Goal: Task Accomplishment & Management: Manage account settings

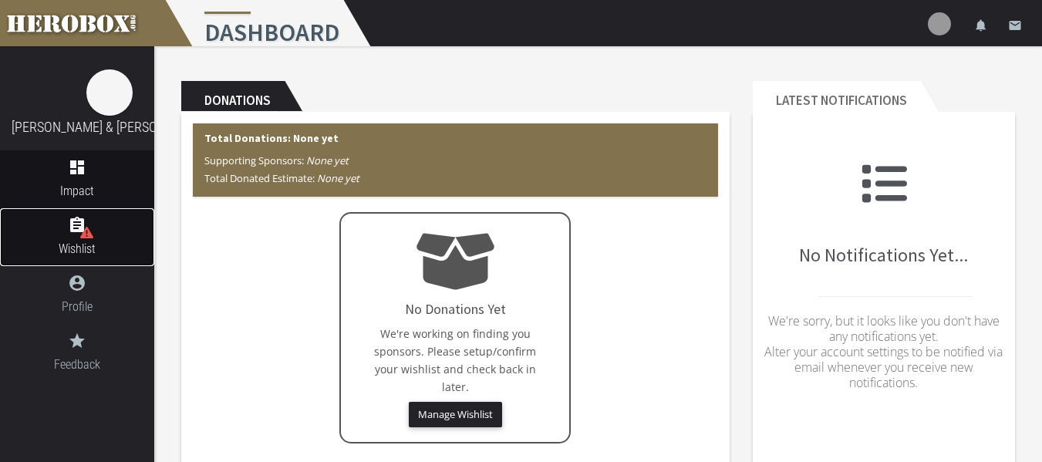
click at [72, 236] on link "assignment Wishlist" at bounding box center [77, 237] width 154 height 58
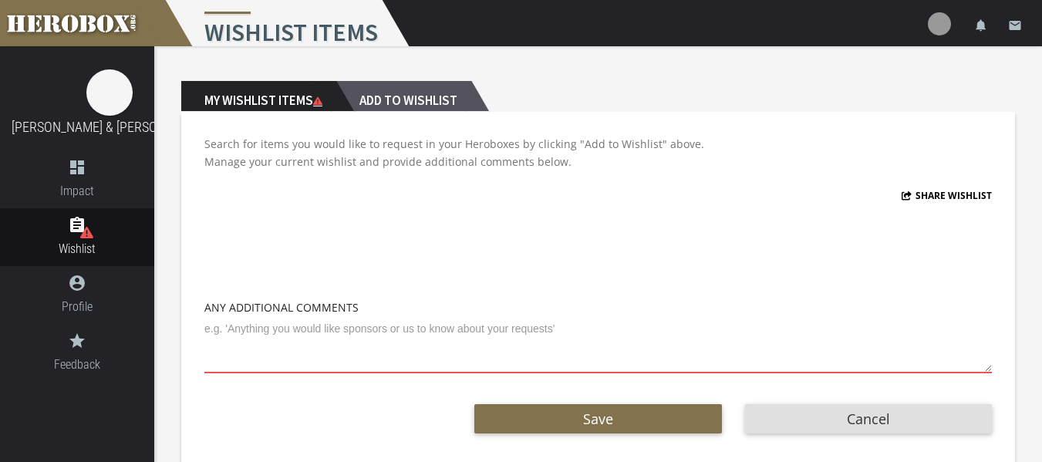
click at [456, 86] on h2 "Add to Wishlist" at bounding box center [403, 96] width 135 height 31
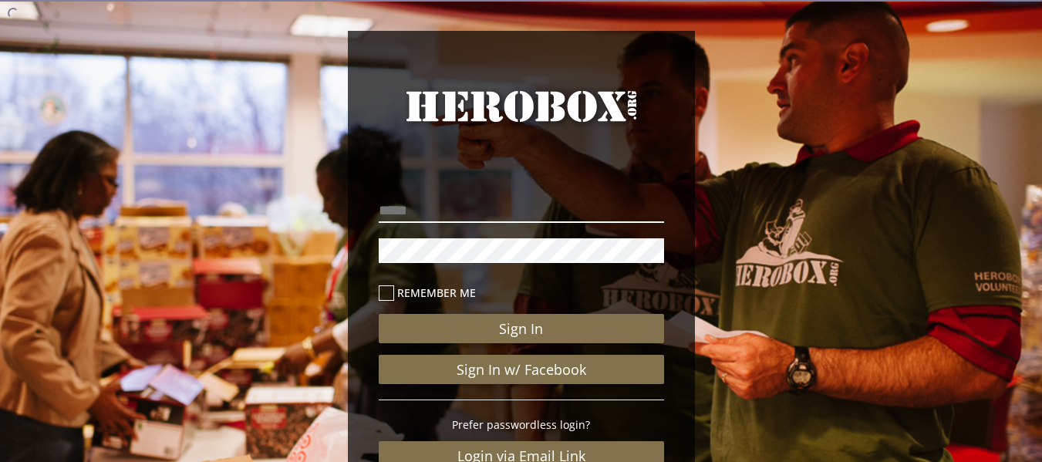
type input "**********"
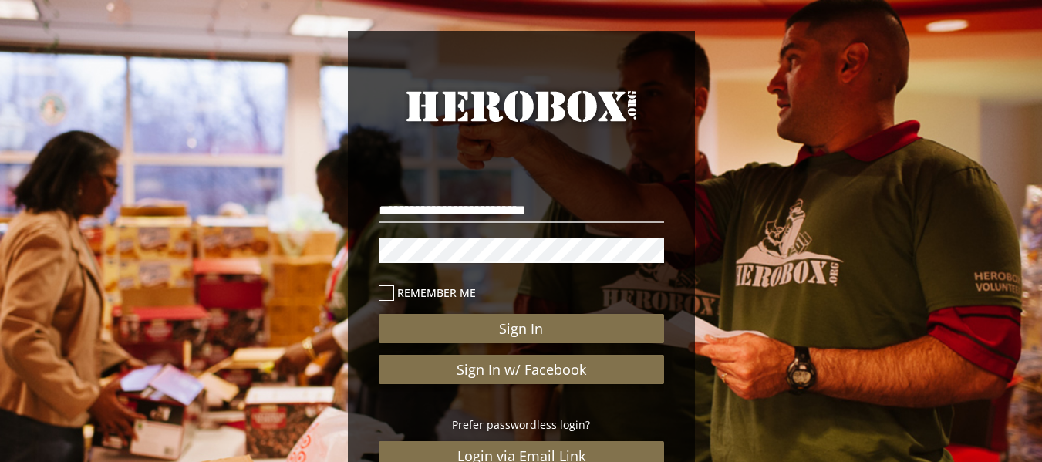
click at [386, 290] on icon at bounding box center [386, 292] width 15 height 15
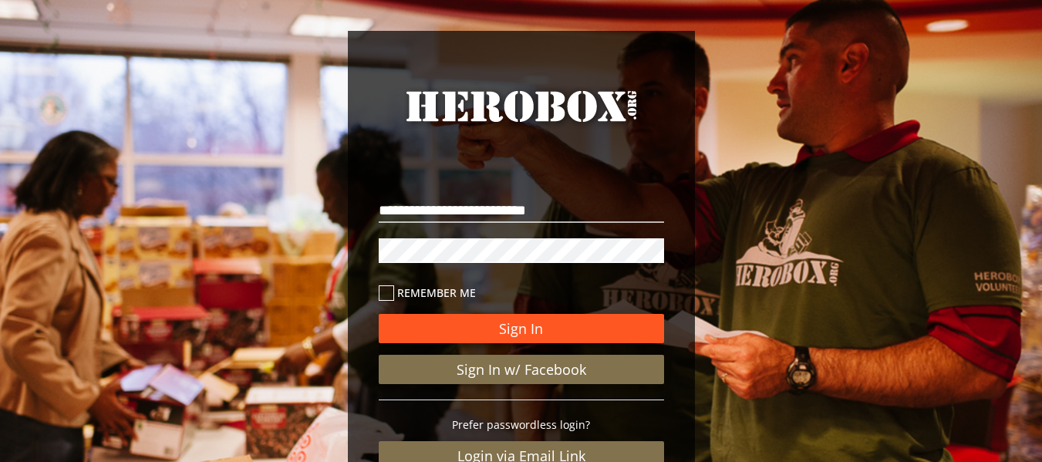
click at [485, 330] on button "Sign In" at bounding box center [521, 328] width 285 height 29
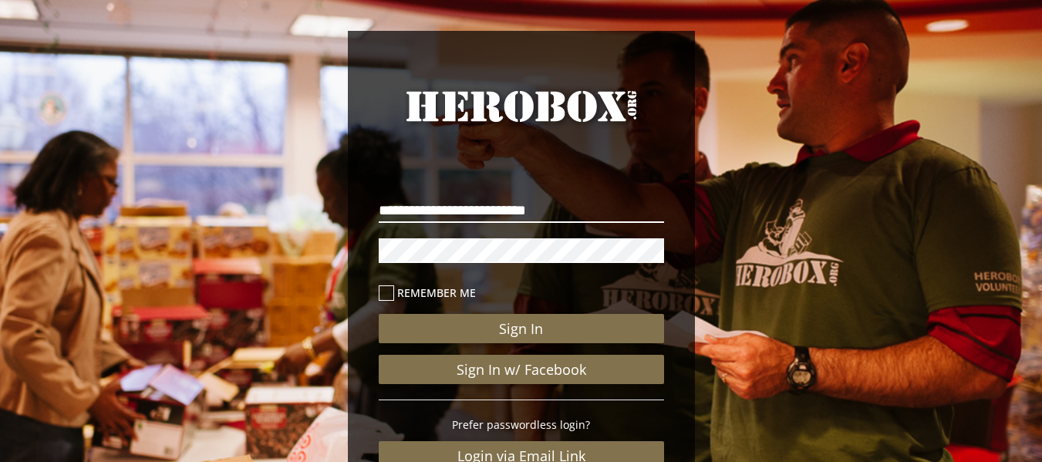
scroll to position [67, 0]
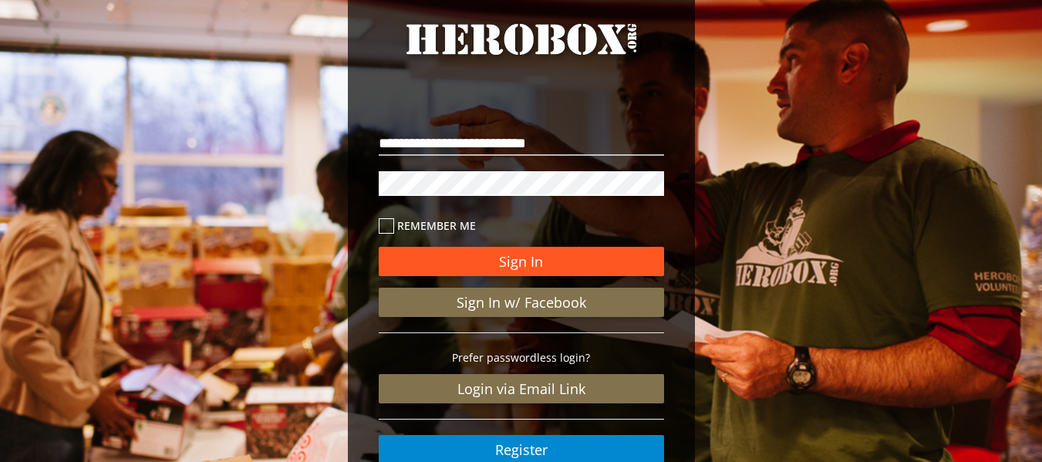
click at [504, 258] on button "Sign In" at bounding box center [521, 261] width 285 height 29
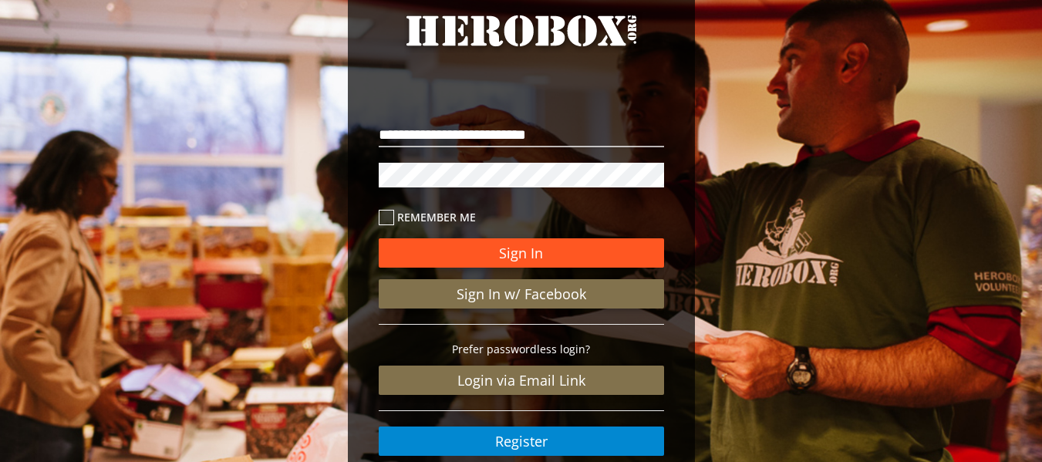
scroll to position [0, 0]
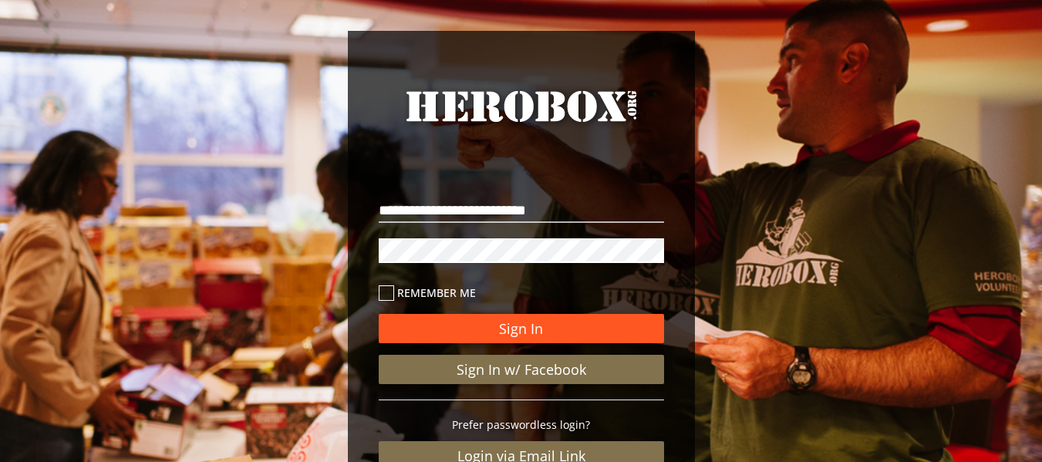
click at [379, 314] on button "Sign In" at bounding box center [521, 328] width 285 height 29
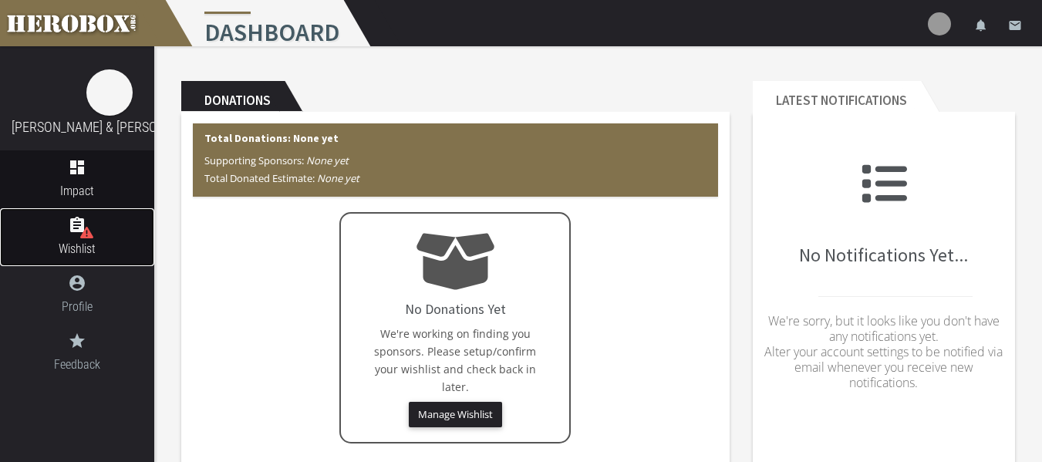
click at [69, 234] on link "assignment Wishlist" at bounding box center [77, 237] width 154 height 58
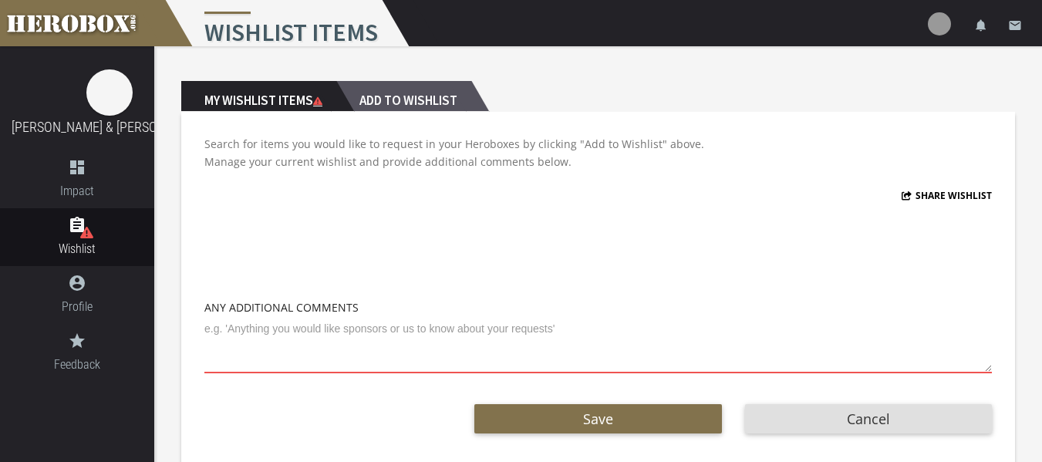
click at [396, 89] on h2 "Add to Wishlist" at bounding box center [403, 96] width 135 height 31
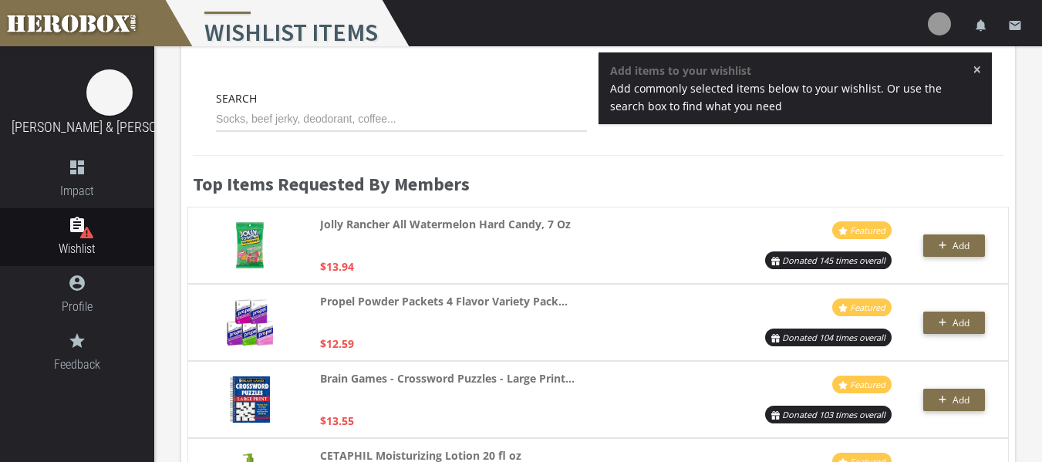
scroll to position [87, 0]
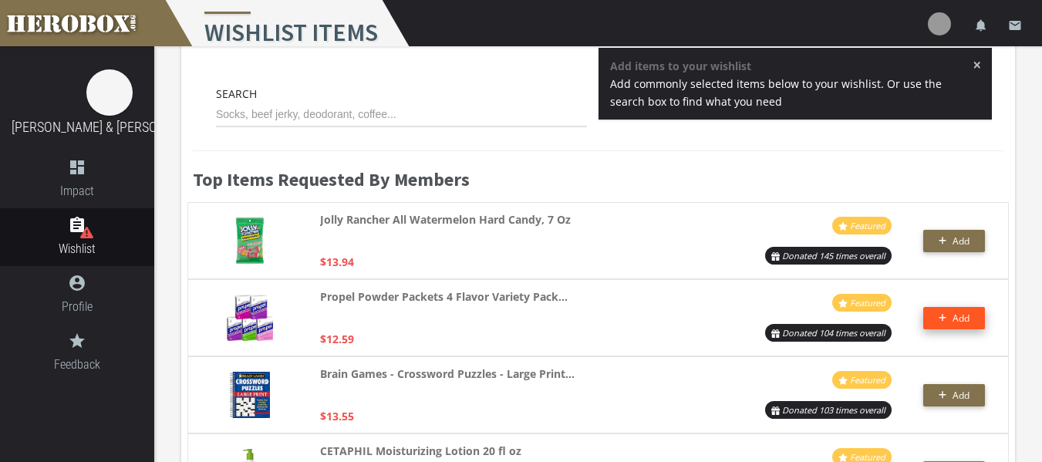
click at [943, 315] on icon "button" at bounding box center [942, 317] width 8 height 9
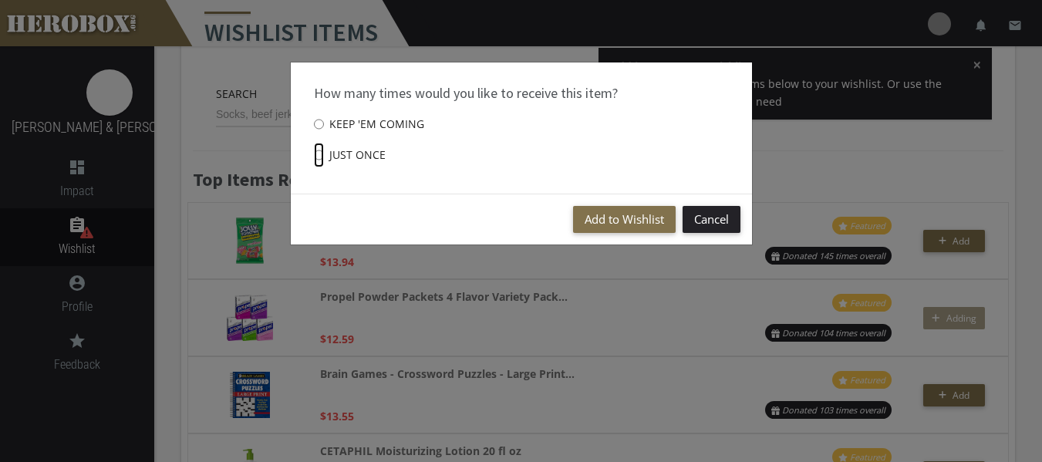
click at [316, 157] on input "Just once" at bounding box center [319, 155] width 10 height 25
radio input "****"
click at [650, 220] on button "Add to Wishlist" at bounding box center [624, 219] width 103 height 27
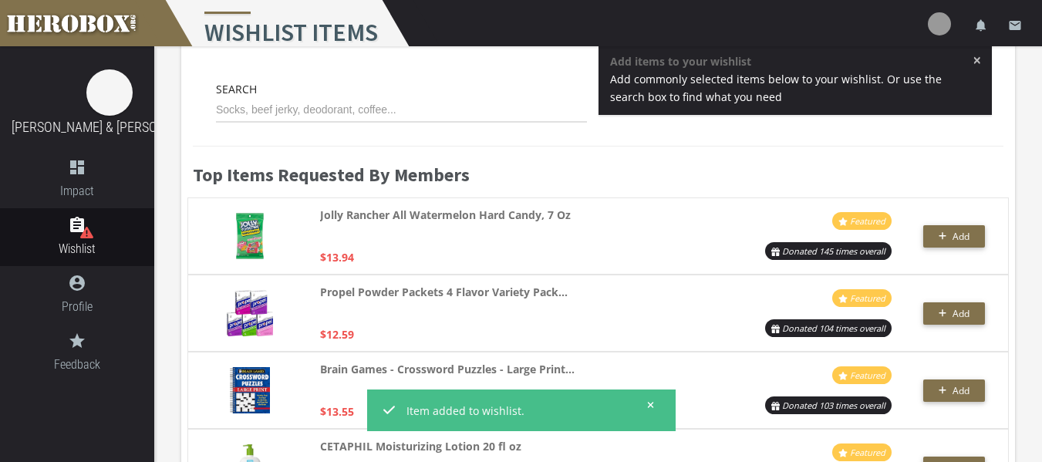
scroll to position [0, 0]
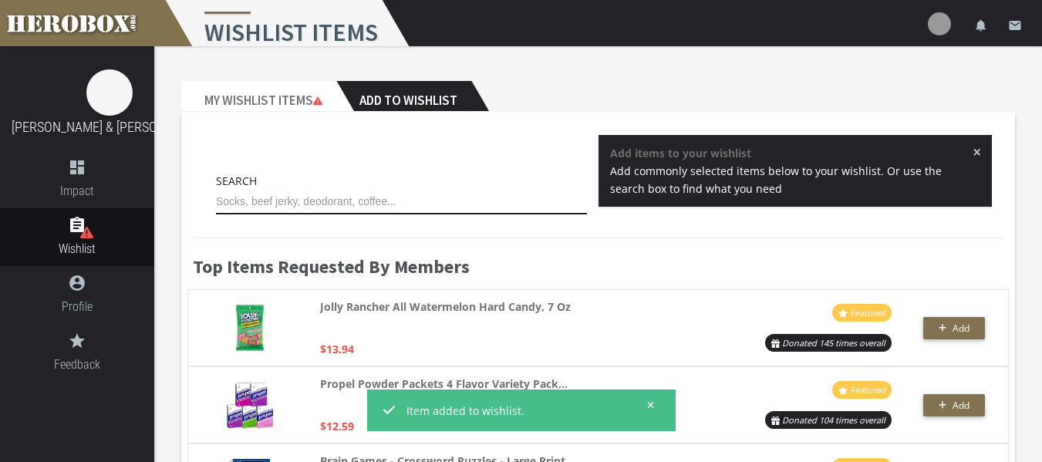
click at [312, 193] on input "text" at bounding box center [401, 202] width 371 height 25
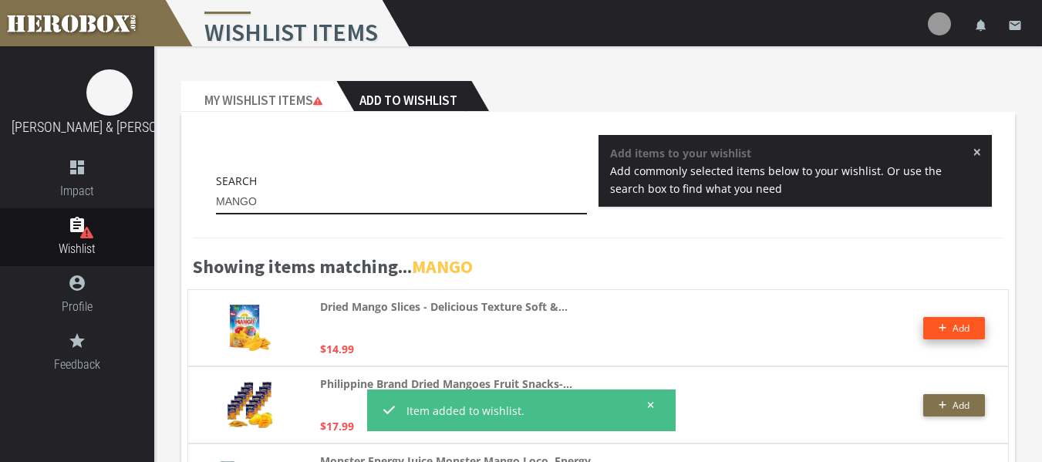
type input "MANGO"
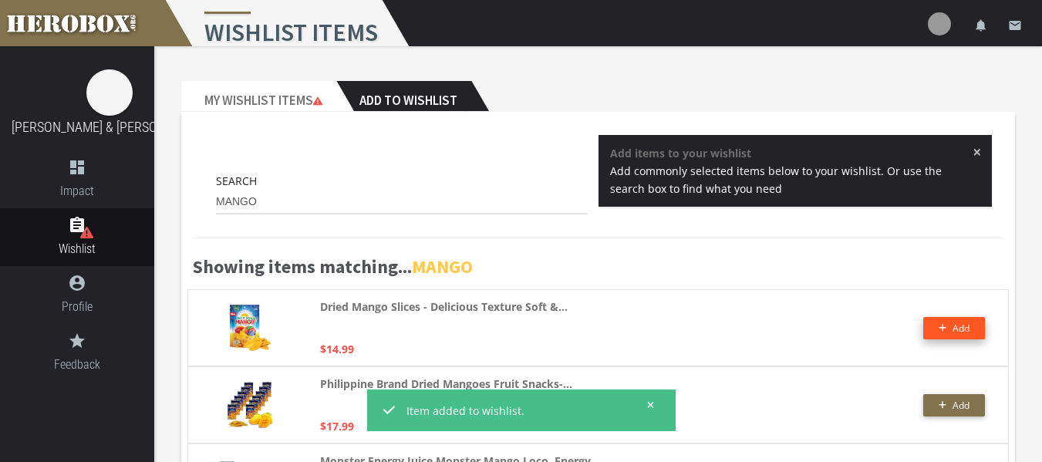
click at [947, 330] on span "Add" at bounding box center [954, 328] width 32 height 13
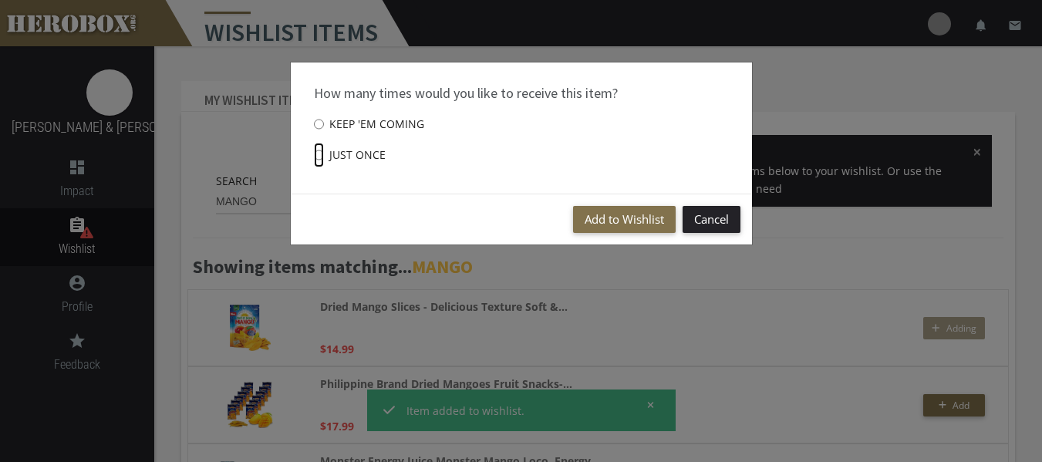
click at [317, 156] on input "Just once" at bounding box center [319, 155] width 10 height 25
radio input "****"
click at [612, 214] on button "Add to Wishlist" at bounding box center [624, 219] width 103 height 27
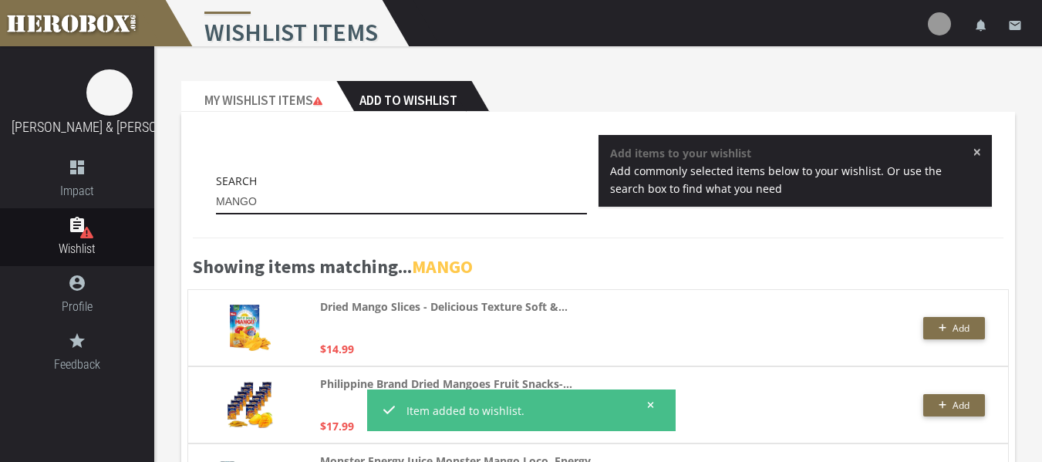
click at [318, 190] on input "MANGO" at bounding box center [401, 202] width 371 height 25
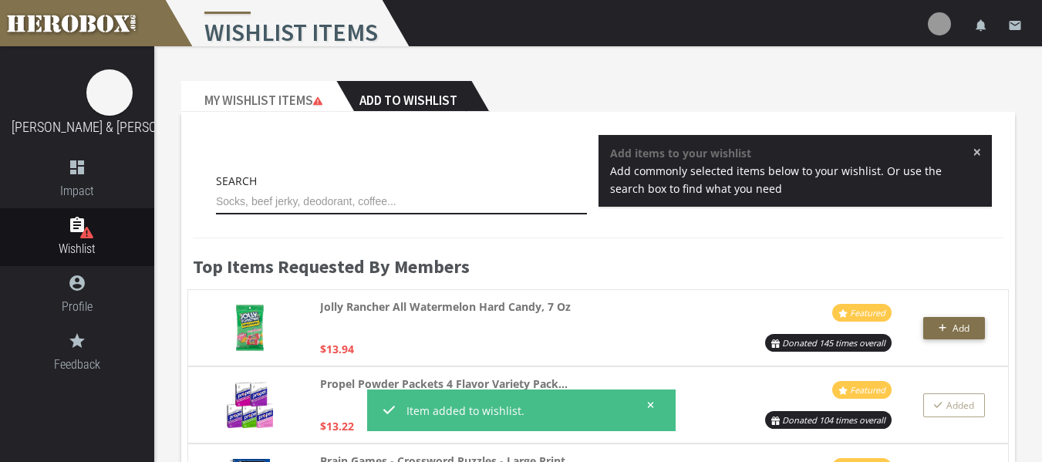
click at [318, 190] on input "text" at bounding box center [401, 202] width 371 height 25
type input "k"
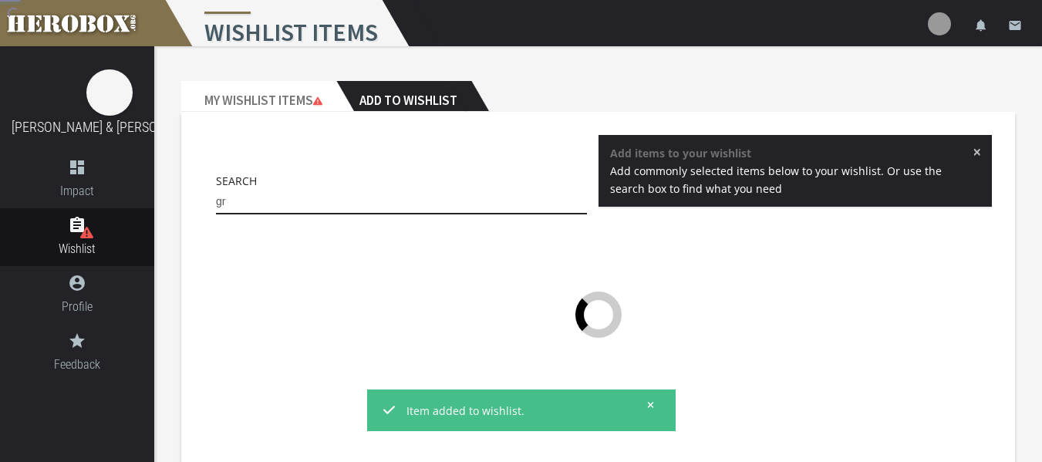
type input "g"
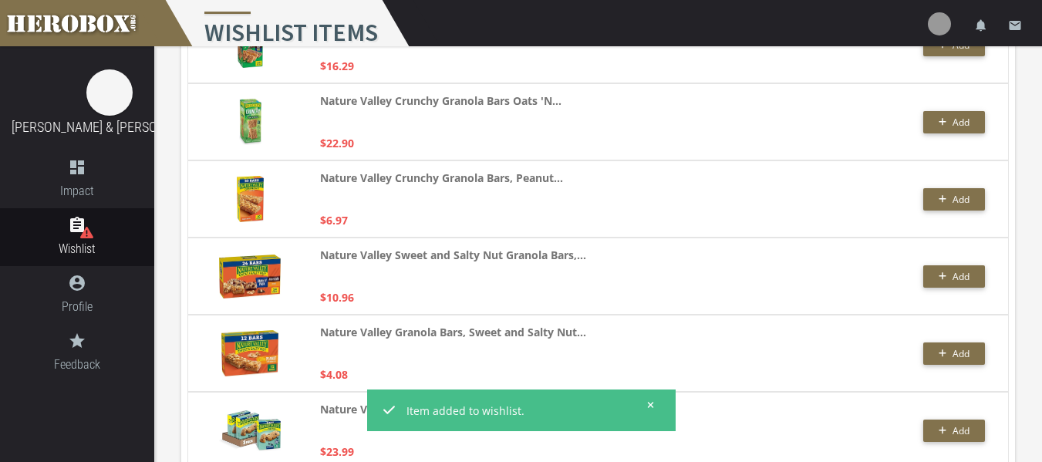
scroll to position [673, 0]
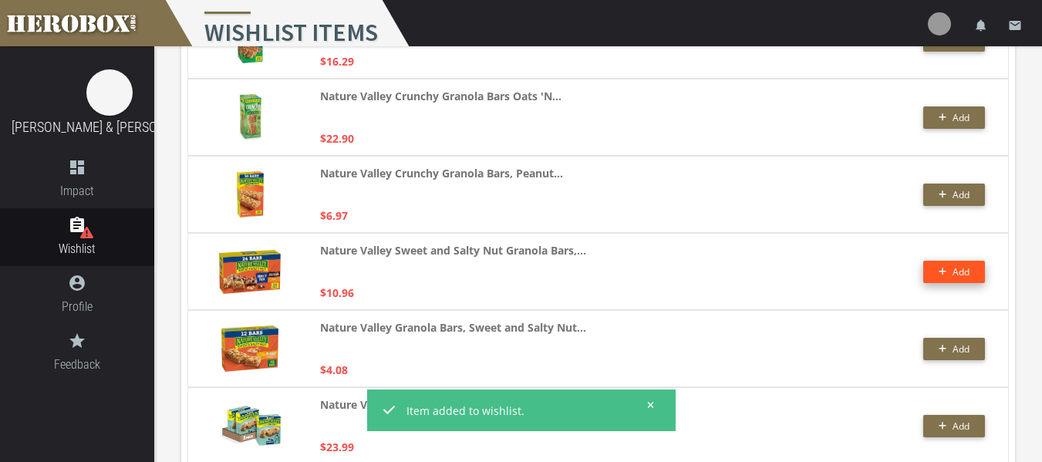
type input "nature valley"
click at [960, 262] on button "Add" at bounding box center [954, 272] width 62 height 22
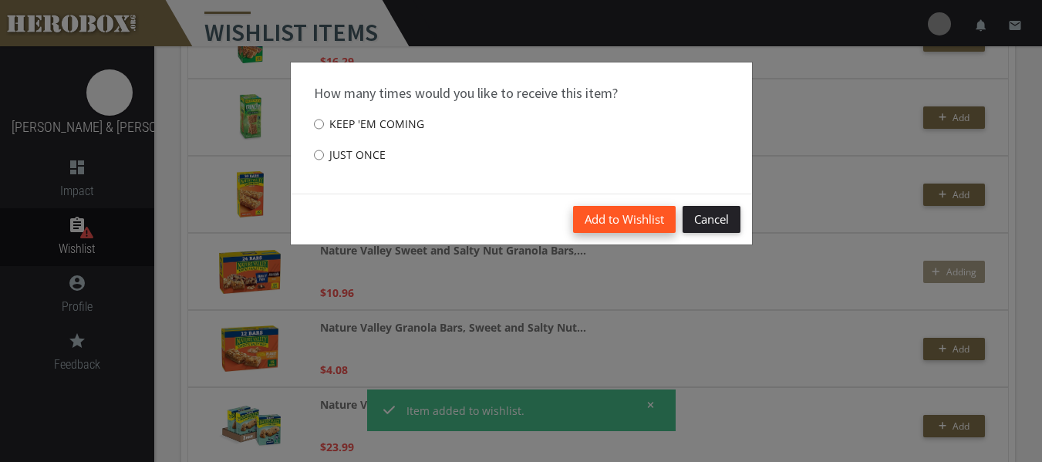
click at [647, 215] on button "Add to Wishlist" at bounding box center [624, 219] width 103 height 27
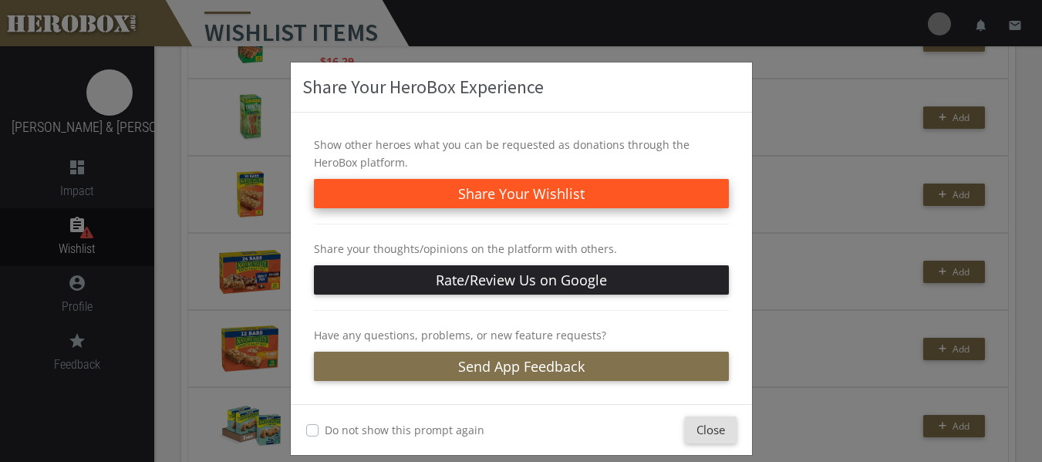
click at [596, 195] on button "Share Your Wishlist" at bounding box center [521, 193] width 415 height 29
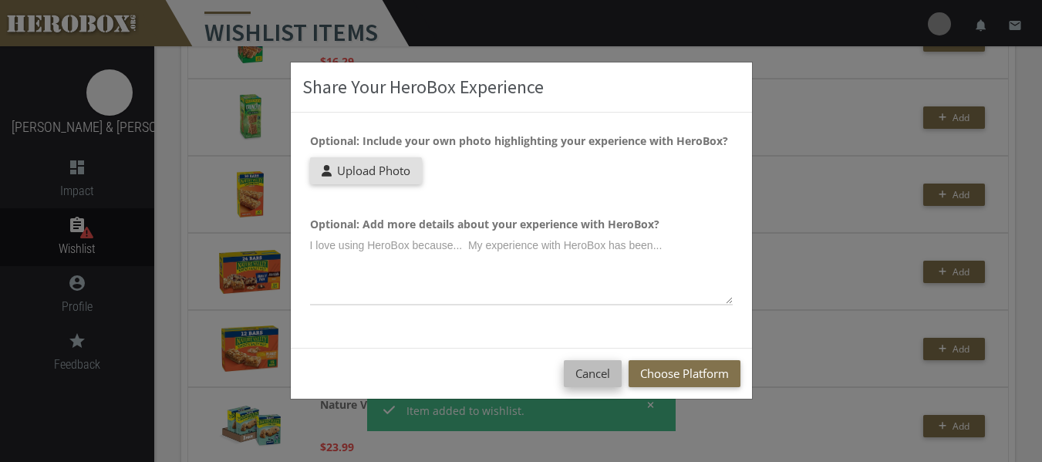
click at [594, 366] on button "Cancel" at bounding box center [593, 373] width 58 height 27
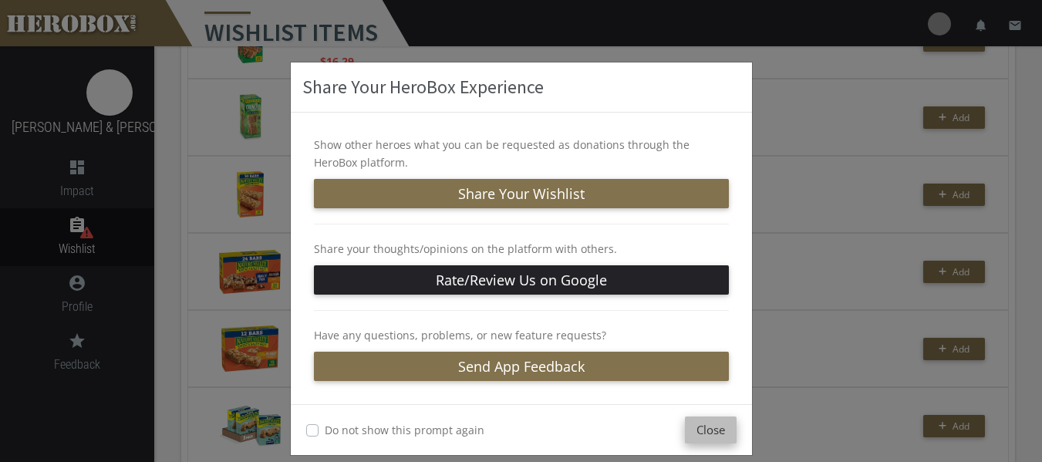
click at [699, 443] on button "Close" at bounding box center [711, 429] width 52 height 27
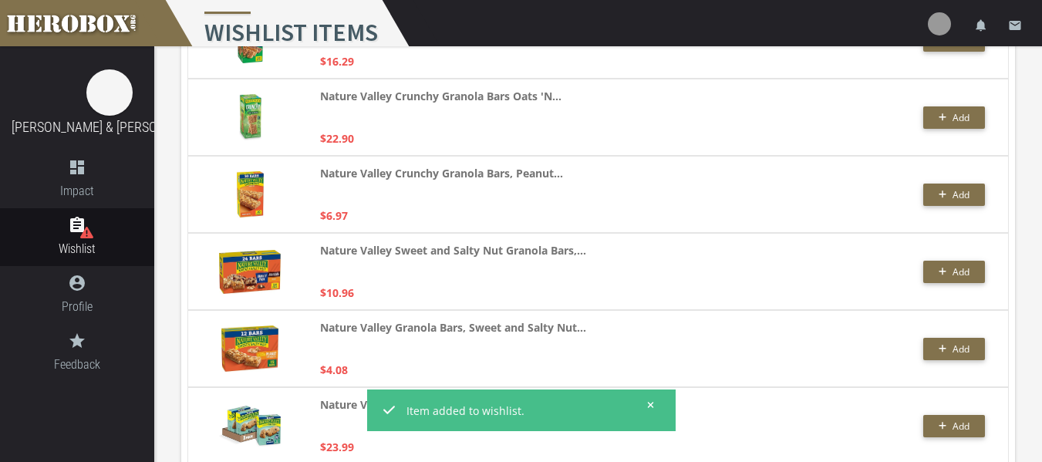
scroll to position [0, 0]
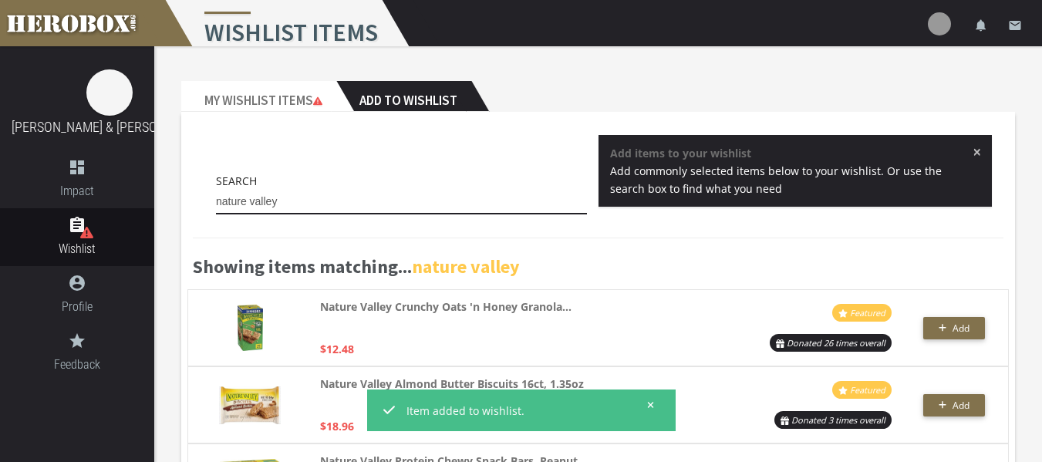
click at [337, 202] on input "nature valley" at bounding box center [401, 202] width 371 height 25
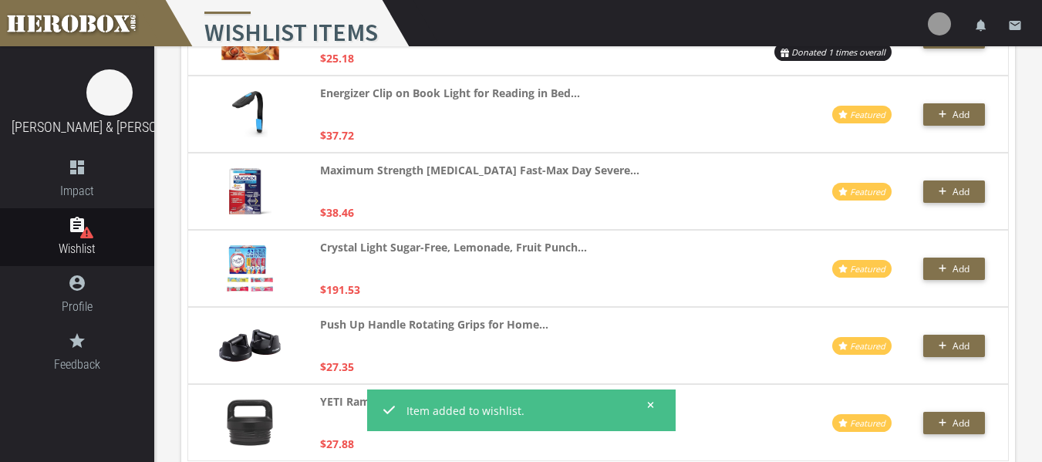
scroll to position [3722, 0]
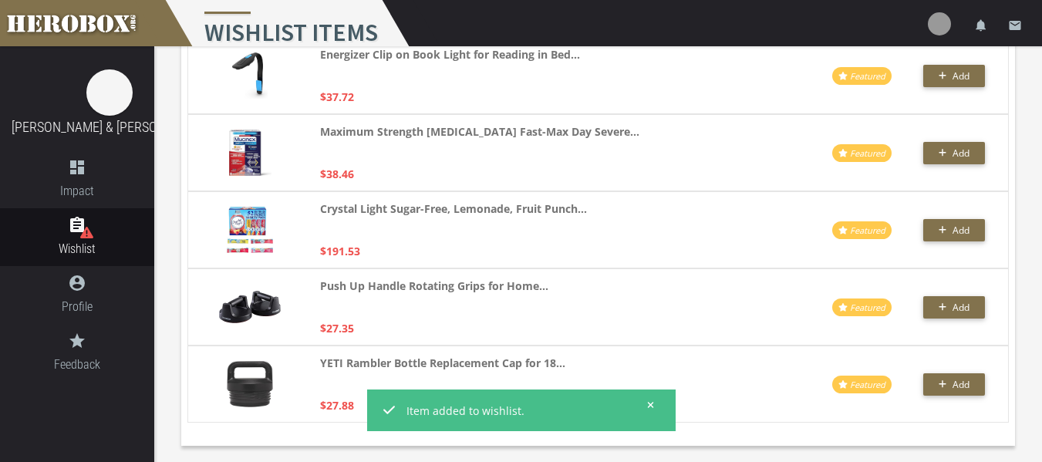
click at [652, 402] on icon at bounding box center [651, 405] width 6 height 6
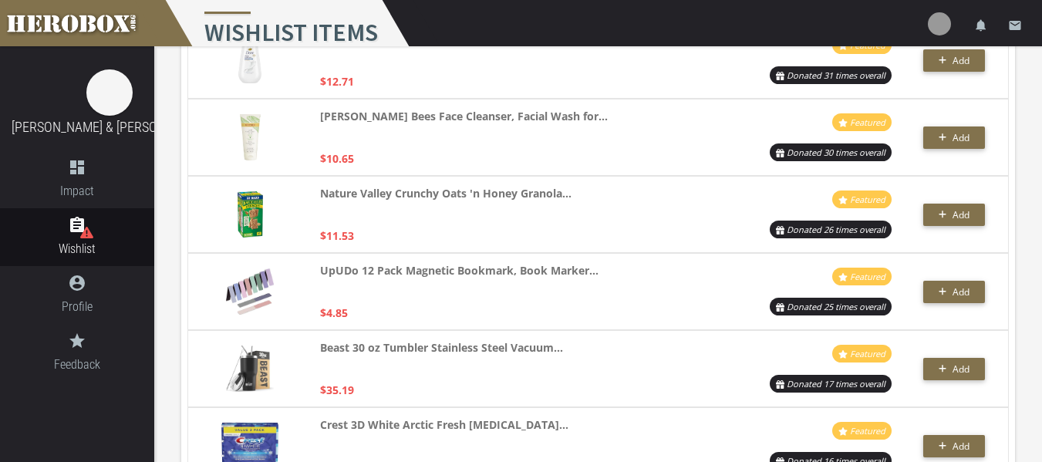
scroll to position [0, 0]
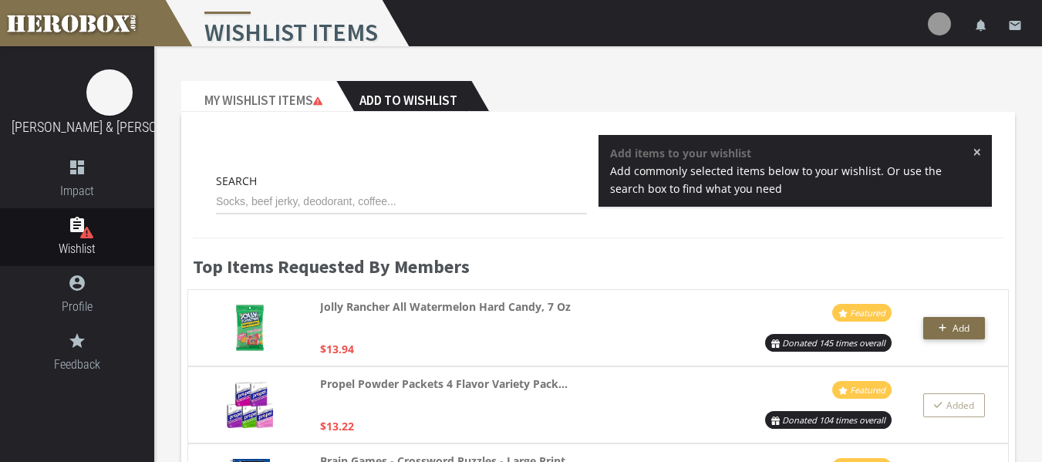
click at [973, 153] on span "×" at bounding box center [976, 151] width 8 height 15
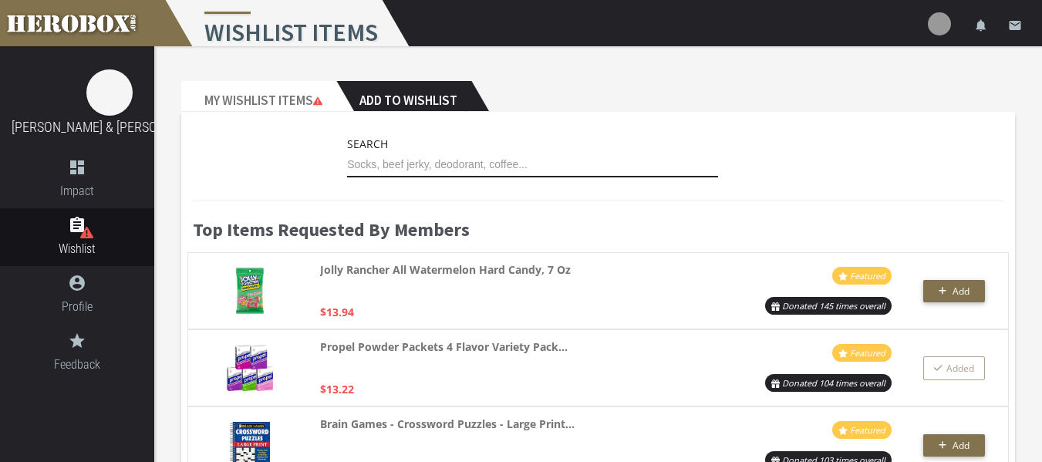
click at [462, 164] on input "text" at bounding box center [532, 165] width 371 height 25
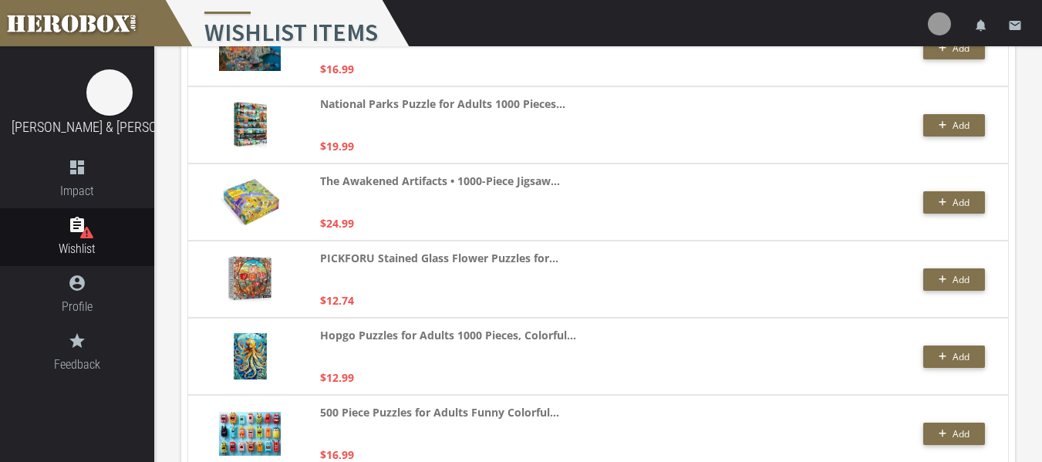
scroll to position [325, 0]
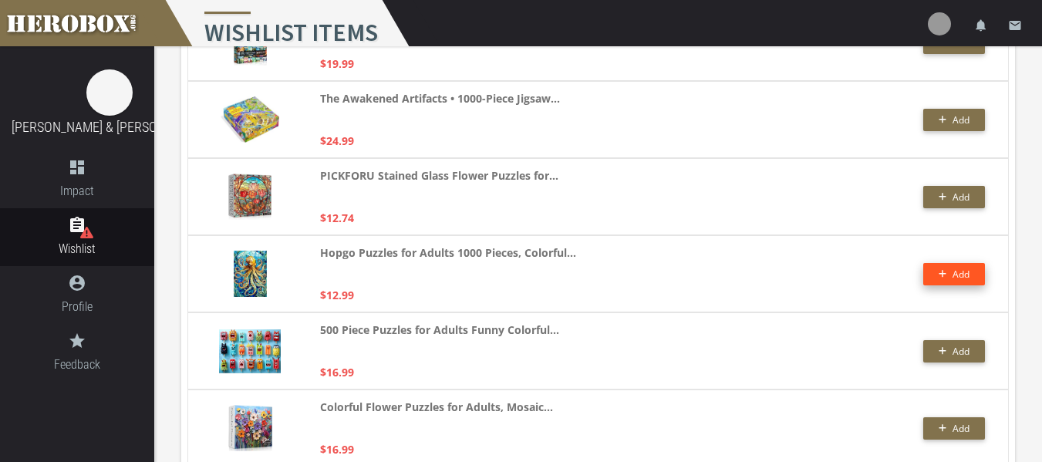
type input "puzzle"
click at [945, 272] on icon "button" at bounding box center [942, 273] width 8 height 9
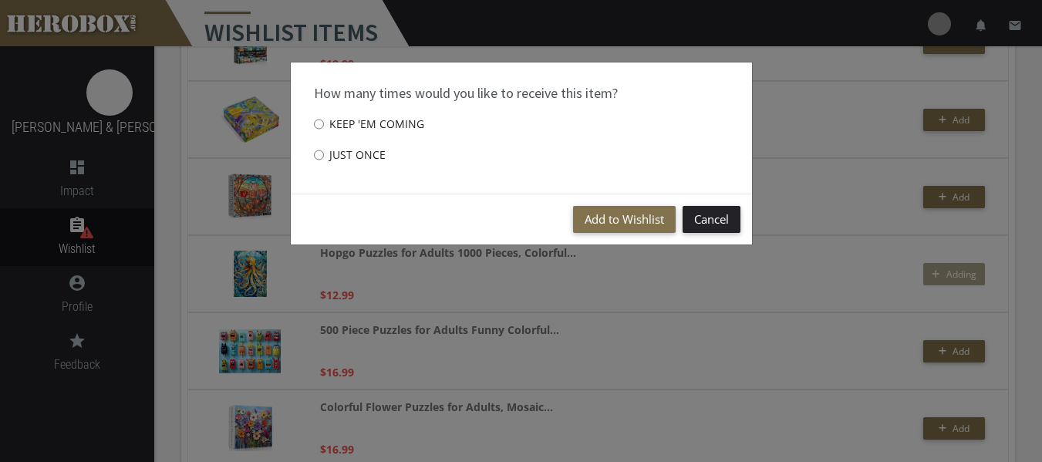
click at [352, 152] on label "Just once" at bounding box center [350, 155] width 72 height 31
click at [324, 152] on input "Just once" at bounding box center [319, 155] width 10 height 25
radio input "****"
click at [645, 221] on button "Add to Wishlist" at bounding box center [624, 219] width 103 height 27
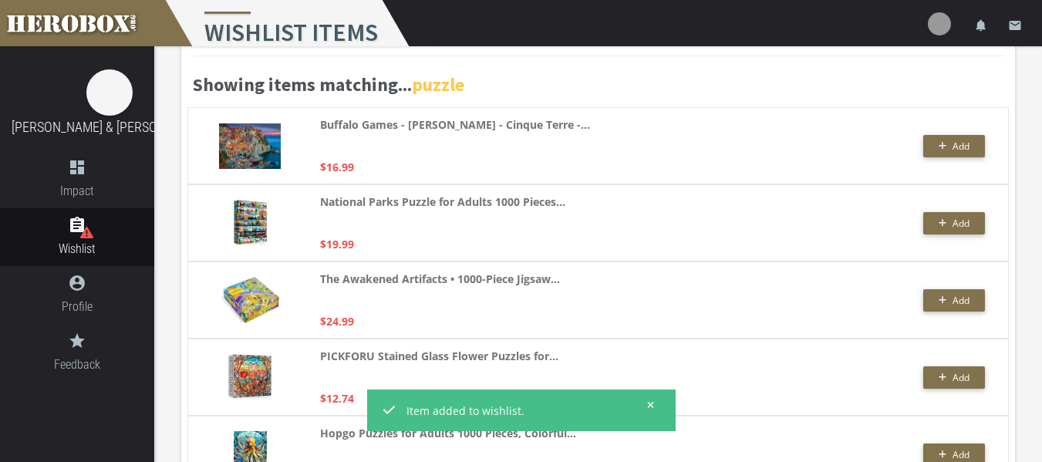
scroll to position [0, 0]
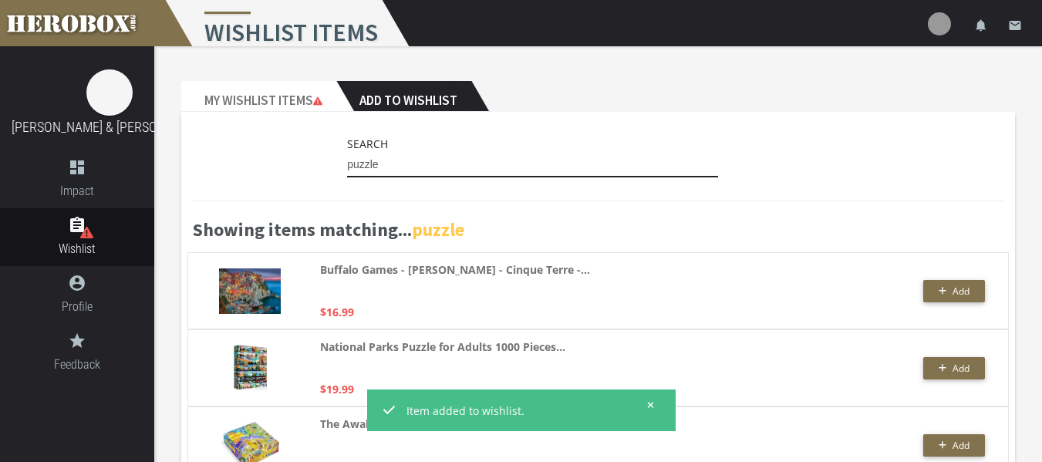
click at [384, 160] on input "puzzle" at bounding box center [532, 165] width 371 height 25
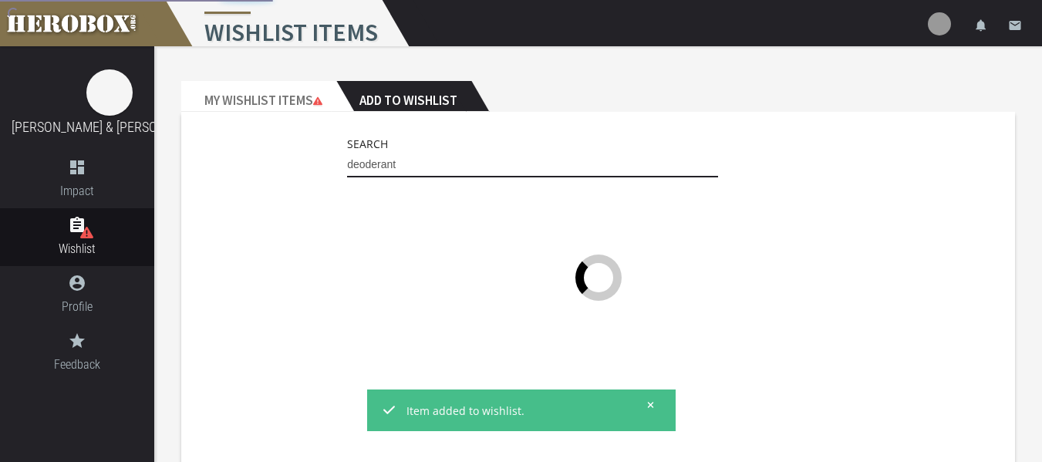
click at [384, 160] on input "deoderant" at bounding box center [532, 165] width 371 height 25
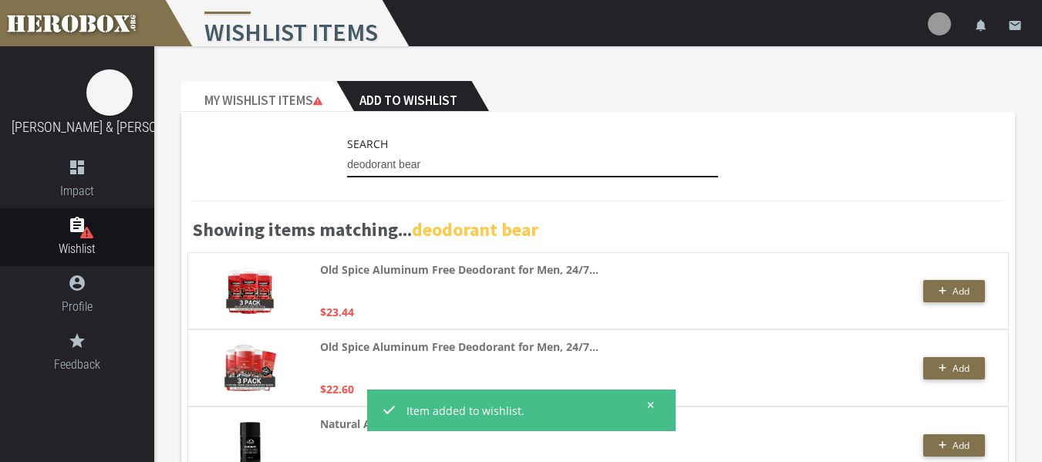
click at [389, 162] on input "deodorant bear" at bounding box center [532, 165] width 371 height 25
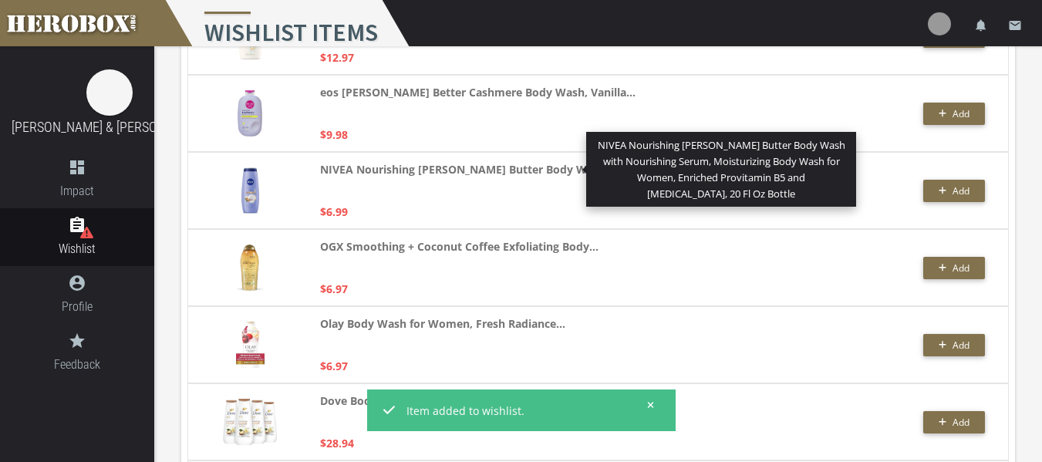
scroll to position [257, 0]
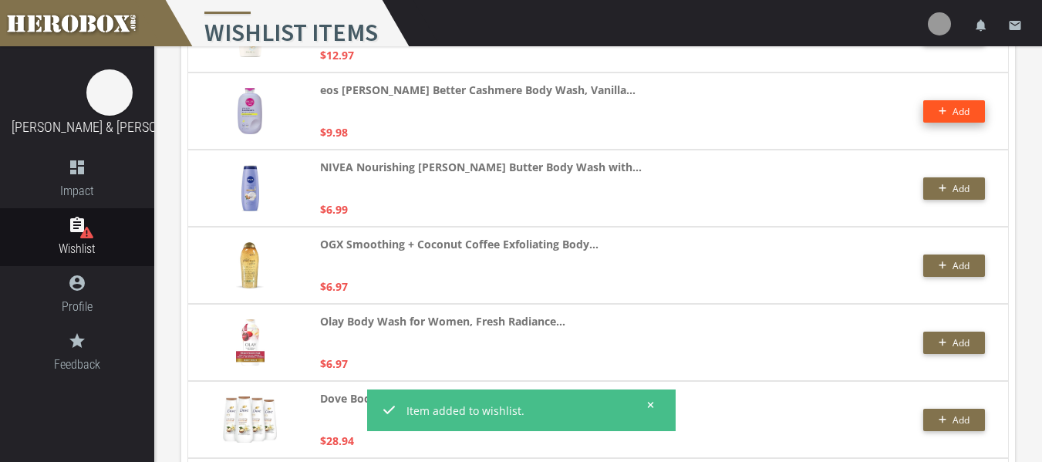
type input "body wash vanilla"
click at [957, 100] on button "Add" at bounding box center [954, 111] width 62 height 22
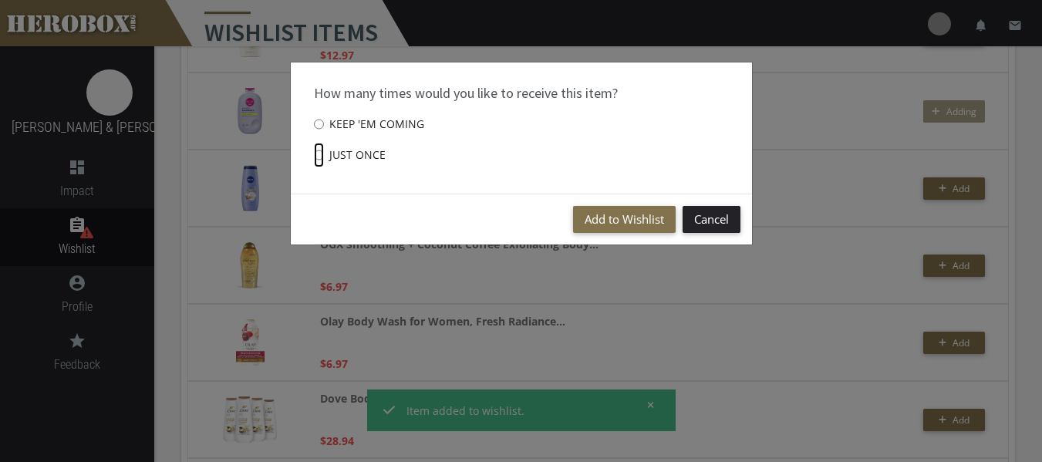
click at [321, 155] on input "Just once" at bounding box center [319, 155] width 10 height 25
radio input "****"
click at [650, 217] on button "Add to Wishlist" at bounding box center [624, 219] width 103 height 27
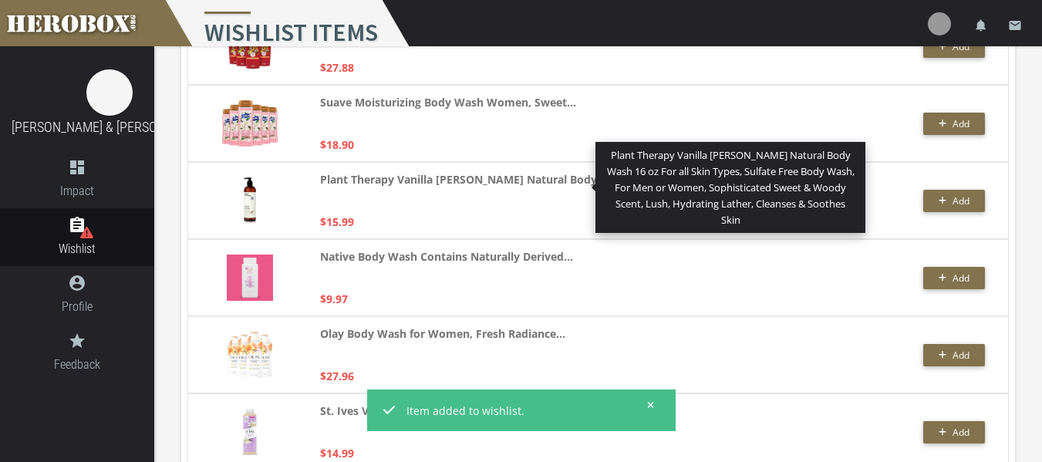
scroll to position [0, 0]
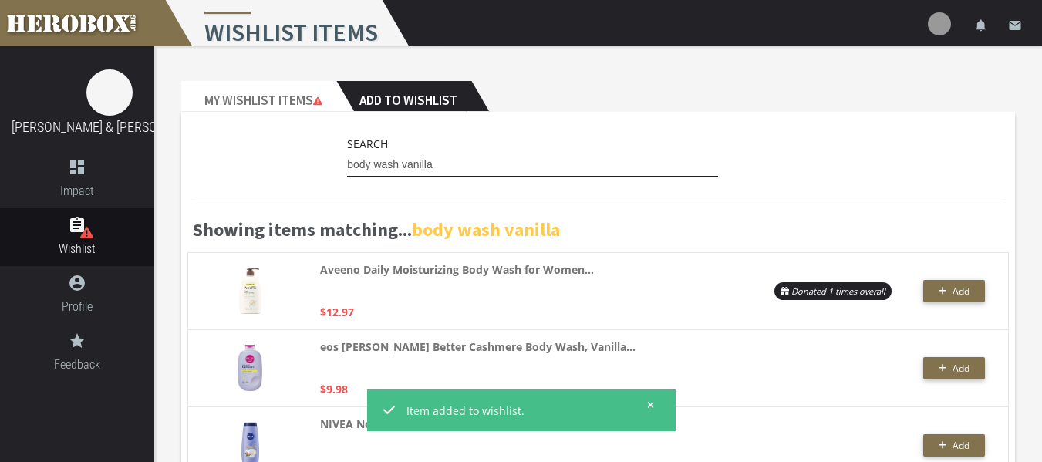
click at [383, 157] on input "body wash vanilla" at bounding box center [532, 165] width 371 height 25
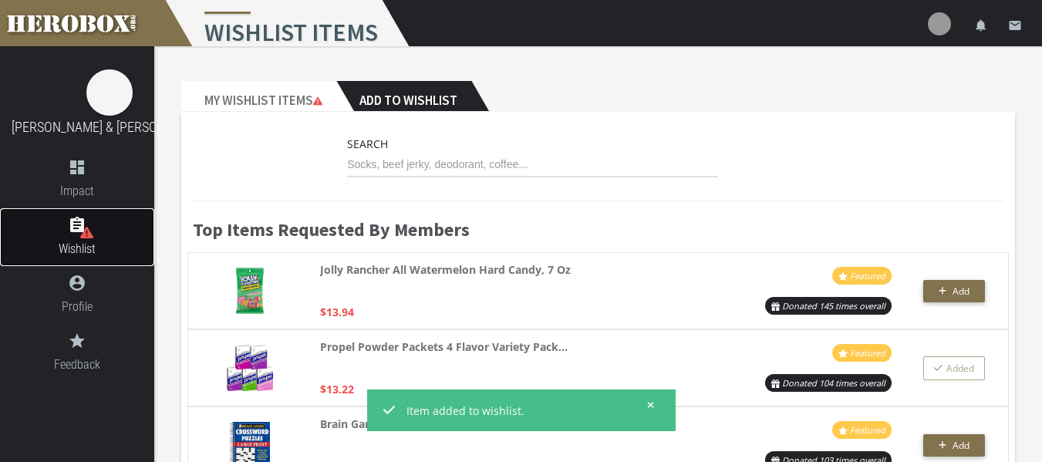
click at [83, 234] on icon at bounding box center [86, 233] width 13 height 12
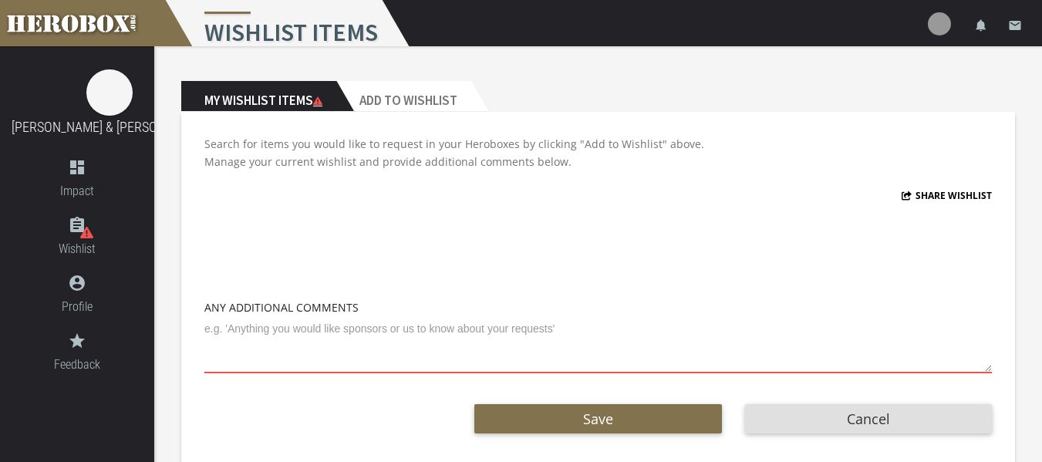
click at [322, 103] on icon at bounding box center [317, 100] width 9 height 8
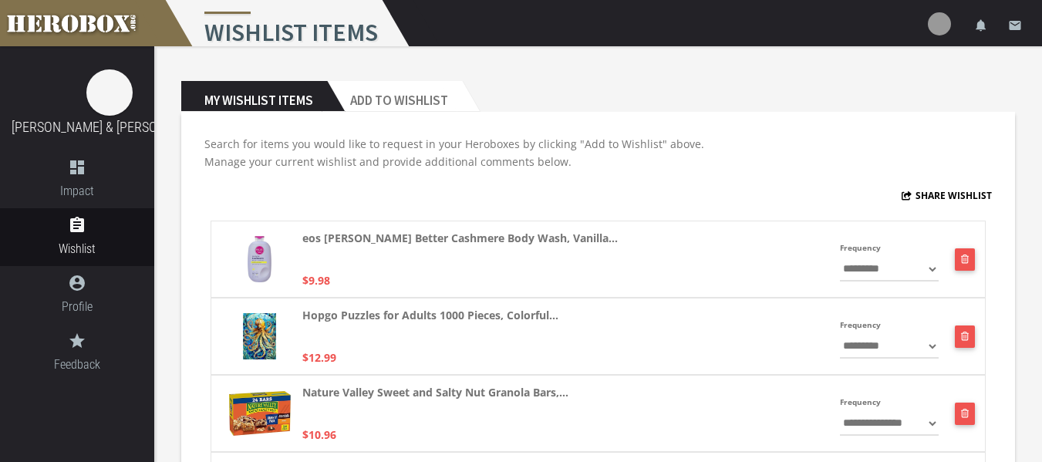
drag, startPoint x: 392, startPoint y: 180, endPoint x: 274, endPoint y: 93, distance: 146.7
click at [274, 93] on h2 "My Wishlist Items" at bounding box center [254, 96] width 146 height 31
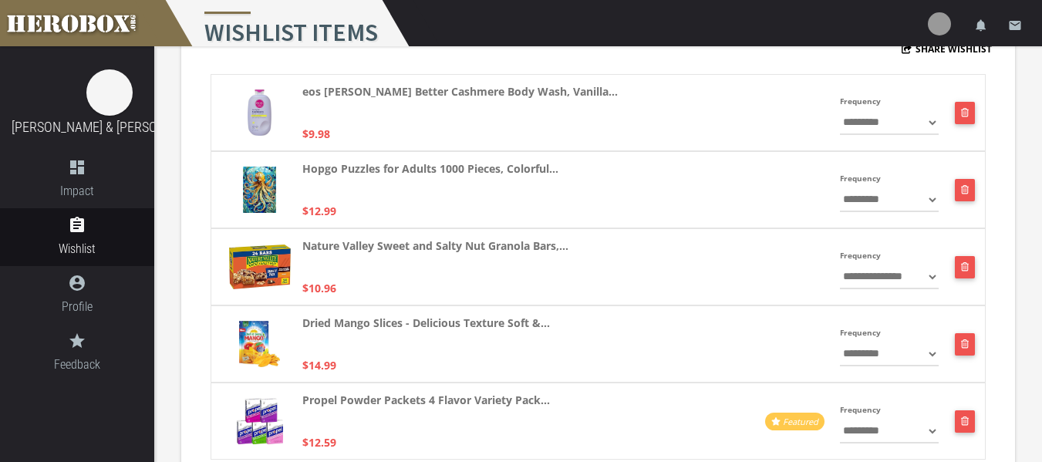
scroll to position [95, 0]
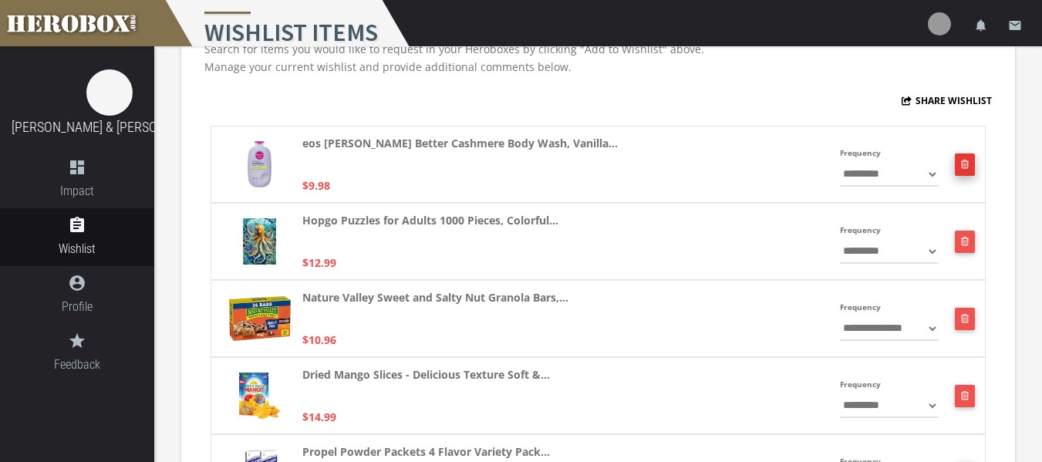
click at [961, 160] on icon "button" at bounding box center [965, 164] width 8 height 9
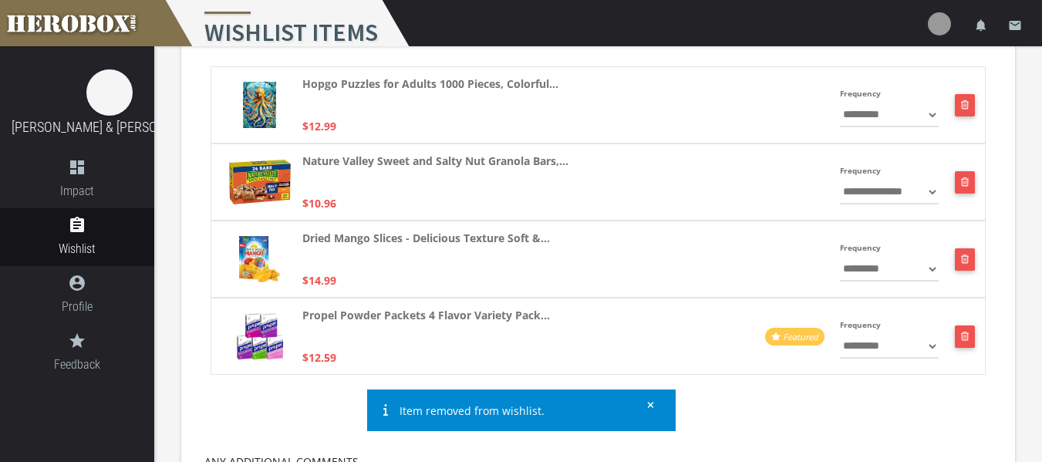
scroll to position [208, 0]
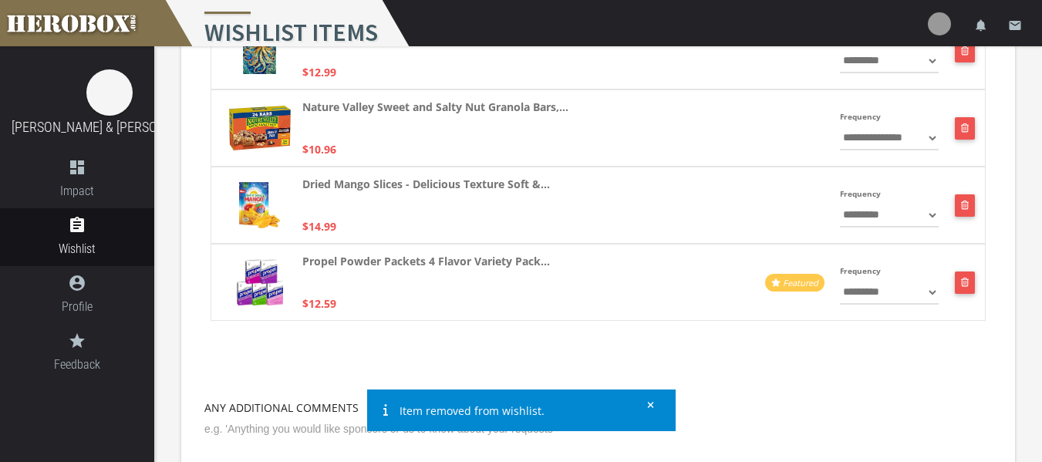
click at [900, 295] on select "**********" at bounding box center [889, 292] width 99 height 25
select select "**********"
click at [840, 280] on select "**********" at bounding box center [889, 292] width 99 height 25
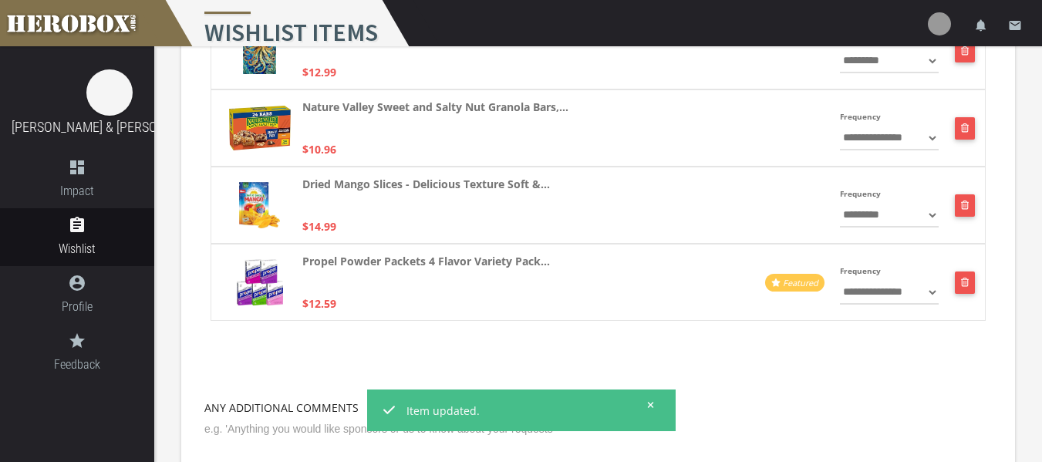
scroll to position [0, 0]
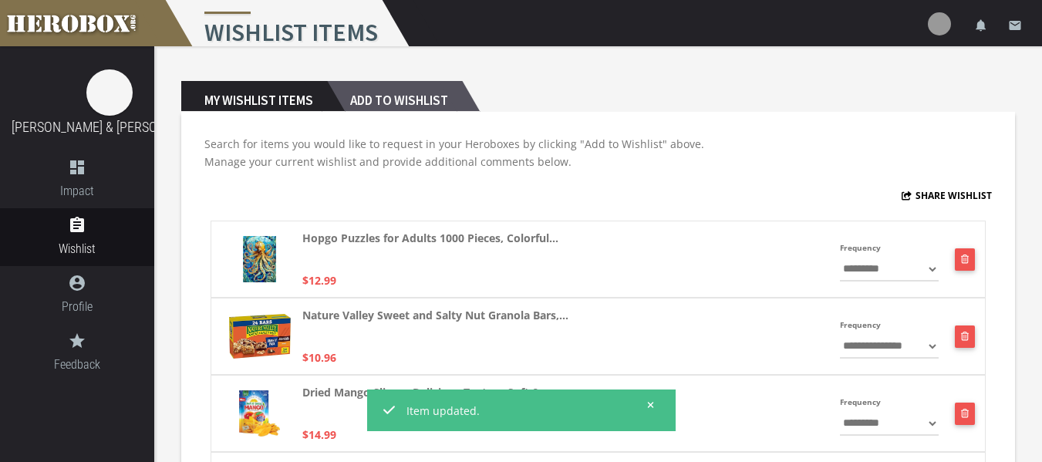
click at [390, 90] on h2 "Add to Wishlist" at bounding box center [394, 96] width 135 height 31
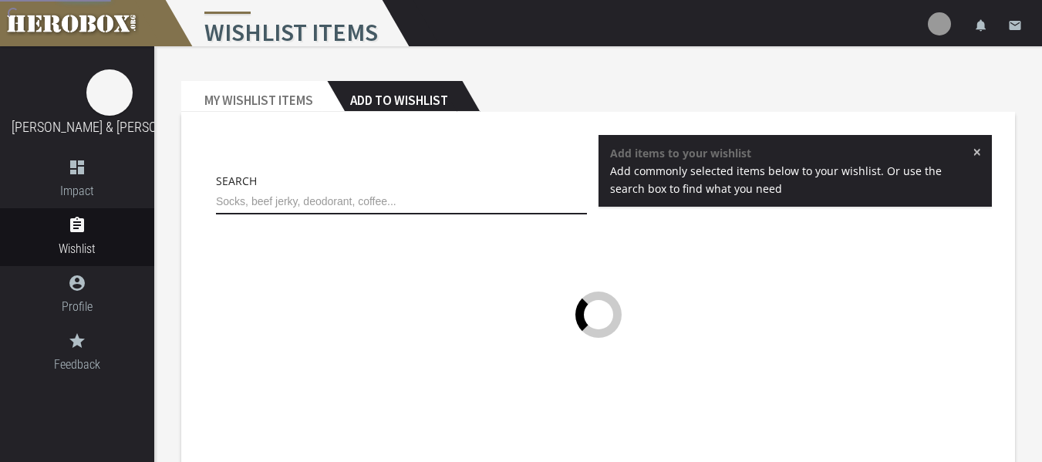
click at [386, 209] on input "text" at bounding box center [401, 202] width 371 height 25
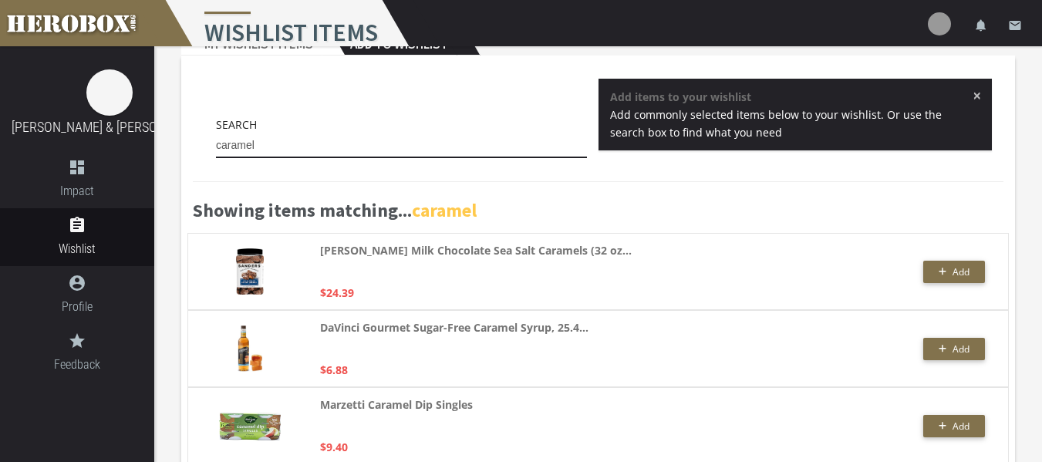
scroll to position [85, 0]
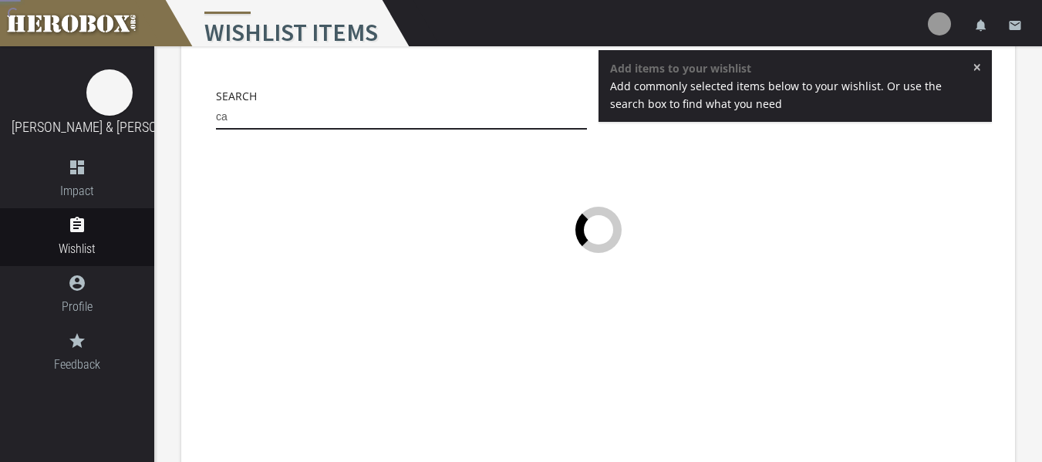
type input "c"
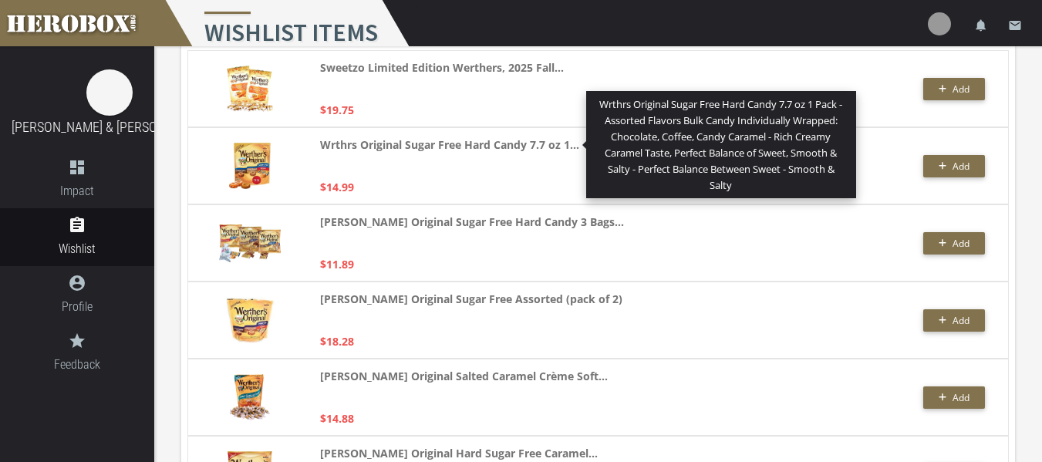
scroll to position [241, 0]
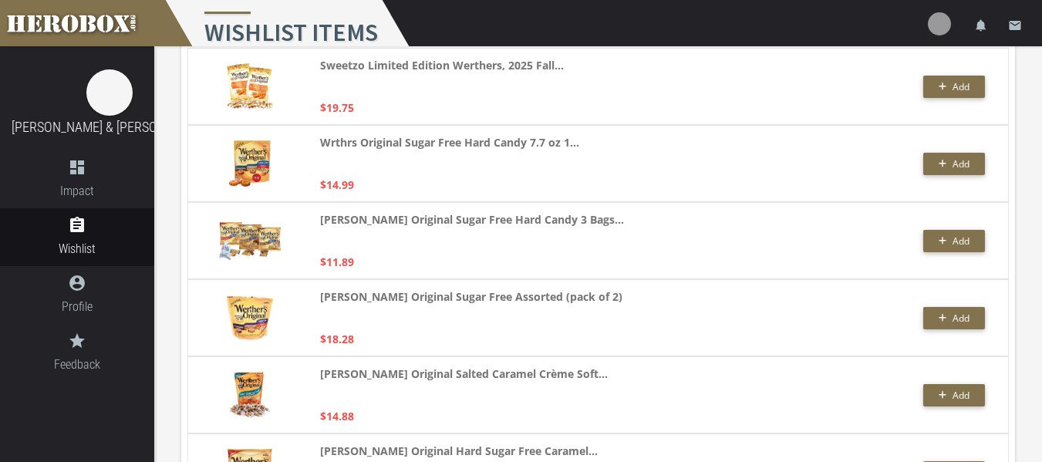
type input "werthers"
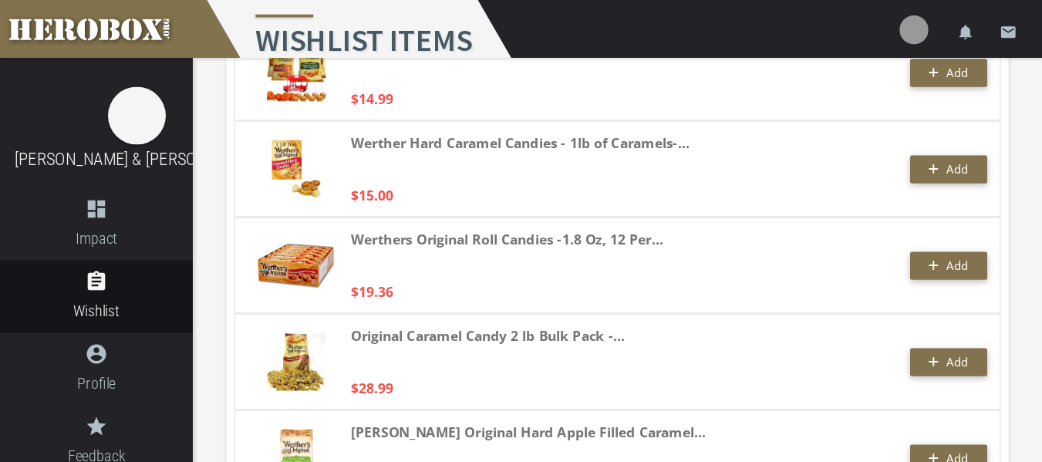
scroll to position [1137, 0]
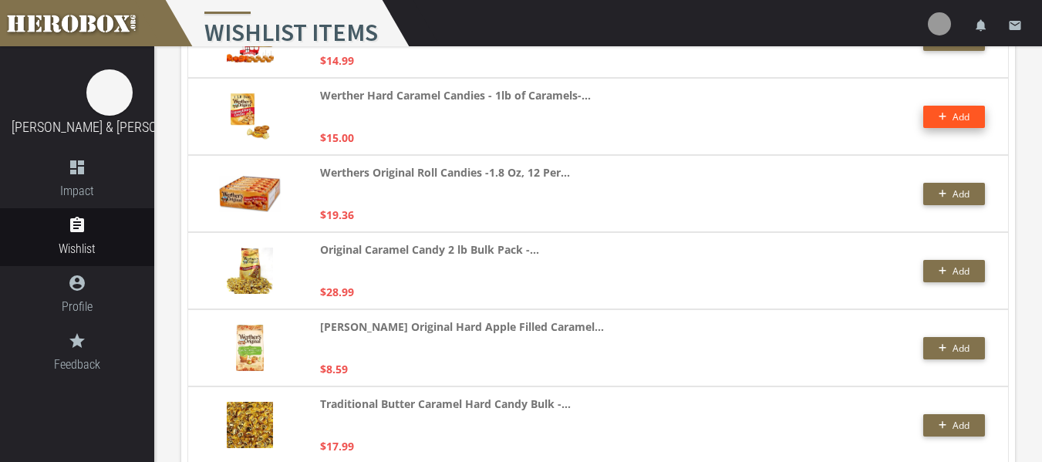
click at [962, 108] on button "Add" at bounding box center [954, 117] width 62 height 22
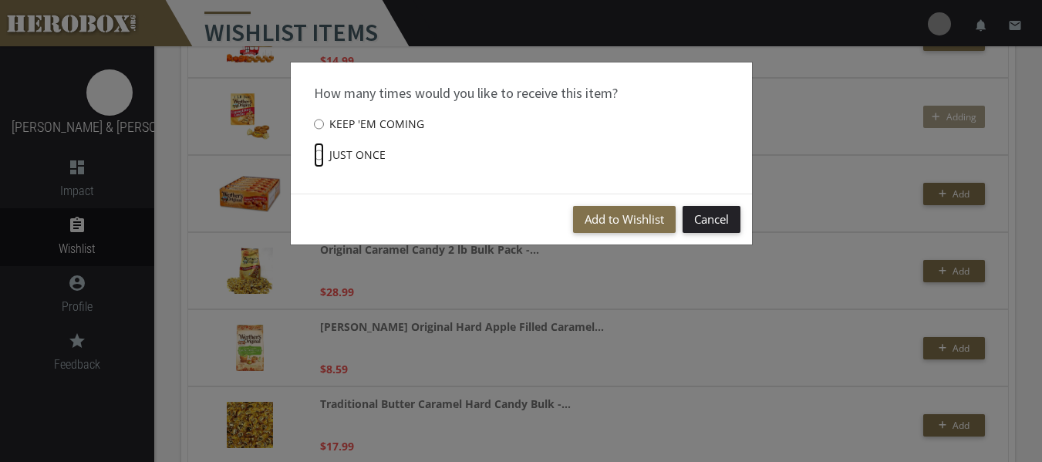
click at [322, 160] on input "Just once" at bounding box center [319, 155] width 10 height 25
radio input "****"
click at [647, 221] on button "Add to Wishlist" at bounding box center [624, 219] width 103 height 27
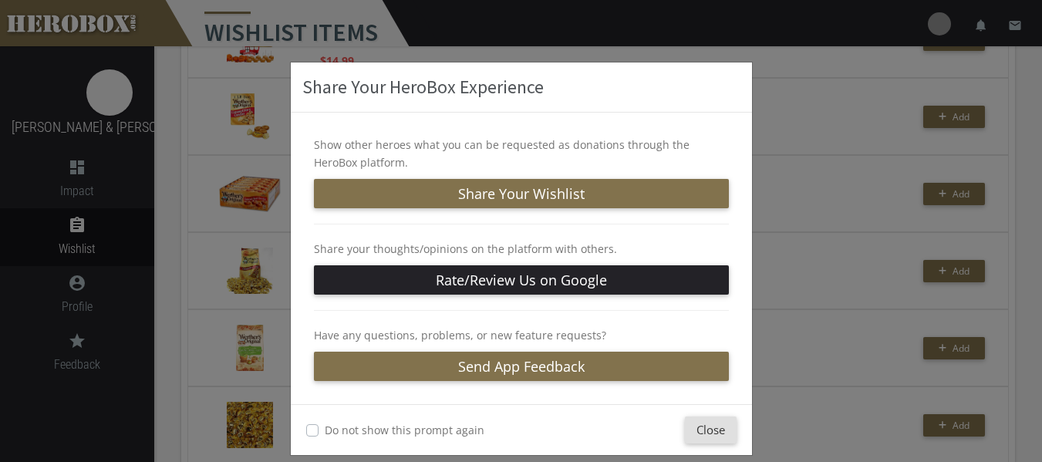
click at [325, 432] on label "Do not show this prompt again" at bounding box center [405, 430] width 160 height 18
click at [727, 423] on button "Close" at bounding box center [711, 429] width 52 height 27
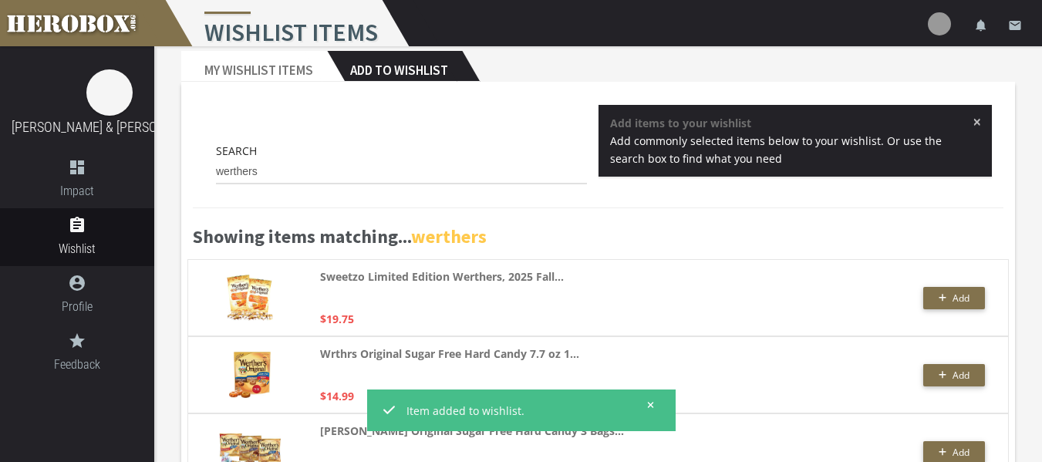
scroll to position [0, 0]
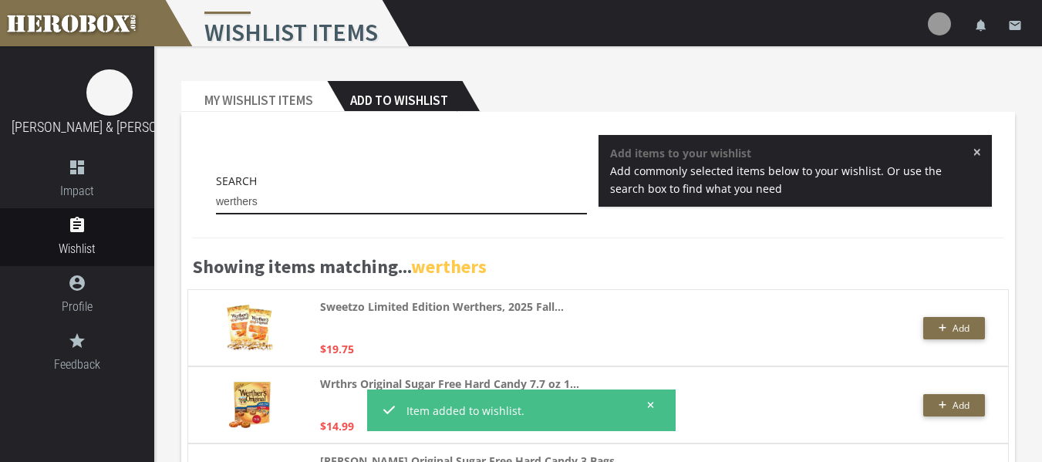
click at [279, 200] on input "werthers" at bounding box center [401, 202] width 371 height 25
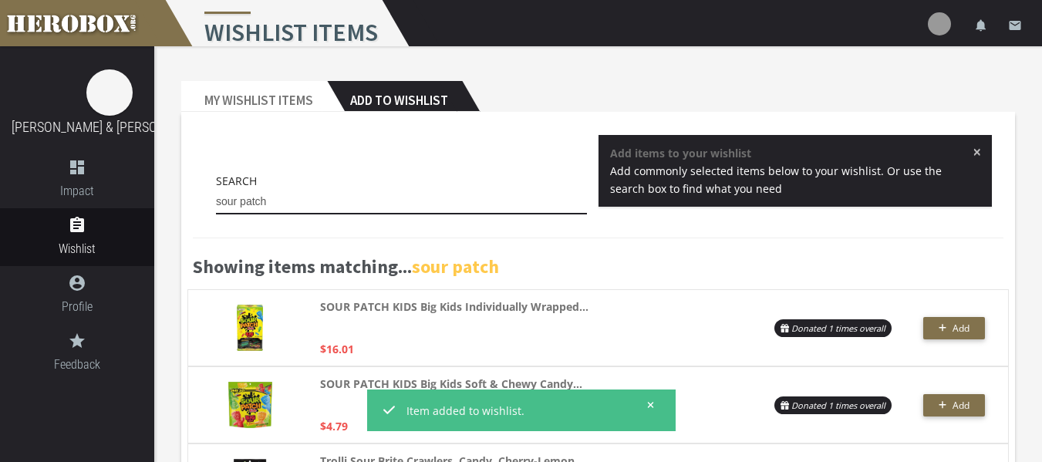
type input "sour patch"
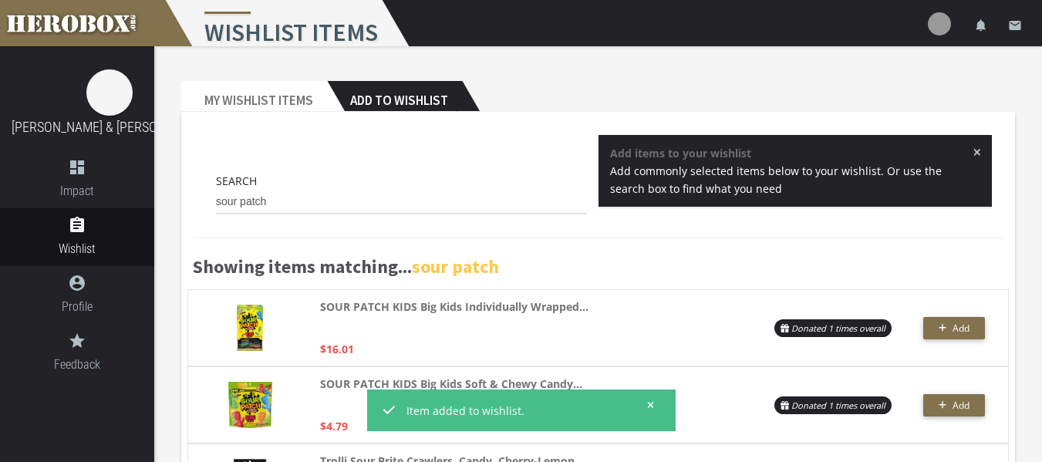
click at [978, 148] on span "×" at bounding box center [976, 151] width 8 height 15
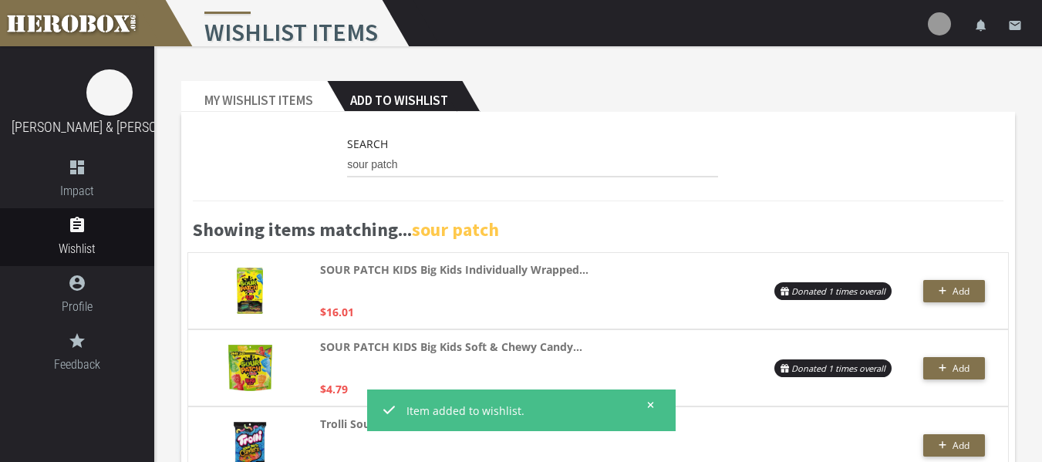
scroll to position [106, 0]
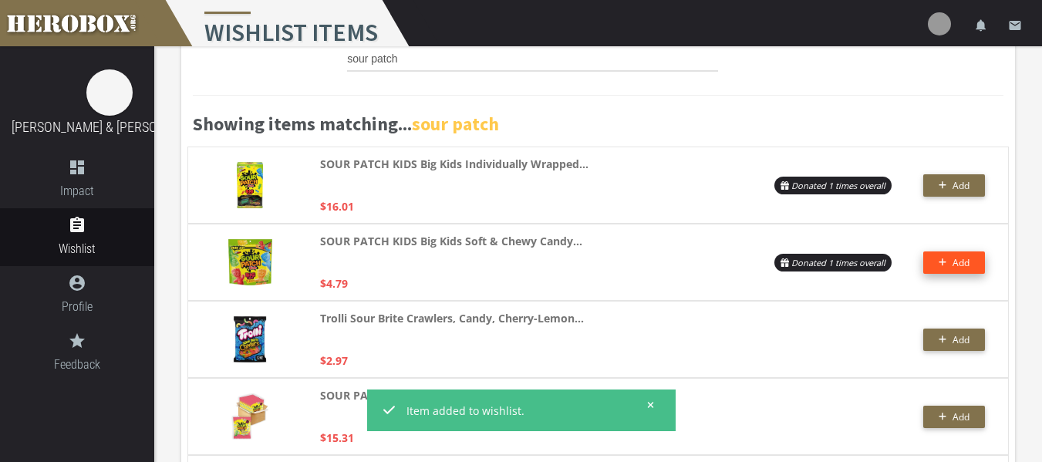
click at [973, 266] on button "Add" at bounding box center [954, 262] width 62 height 22
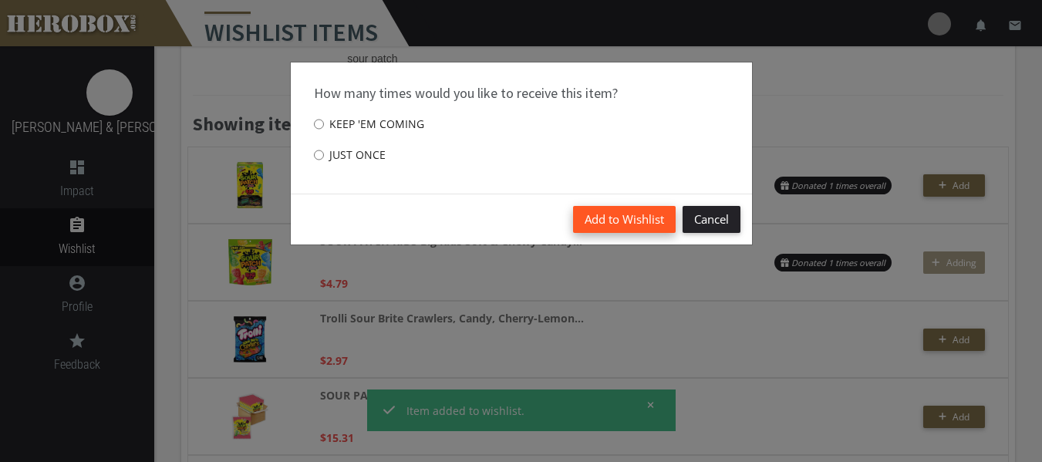
click at [665, 218] on button "Add to Wishlist" at bounding box center [624, 219] width 103 height 27
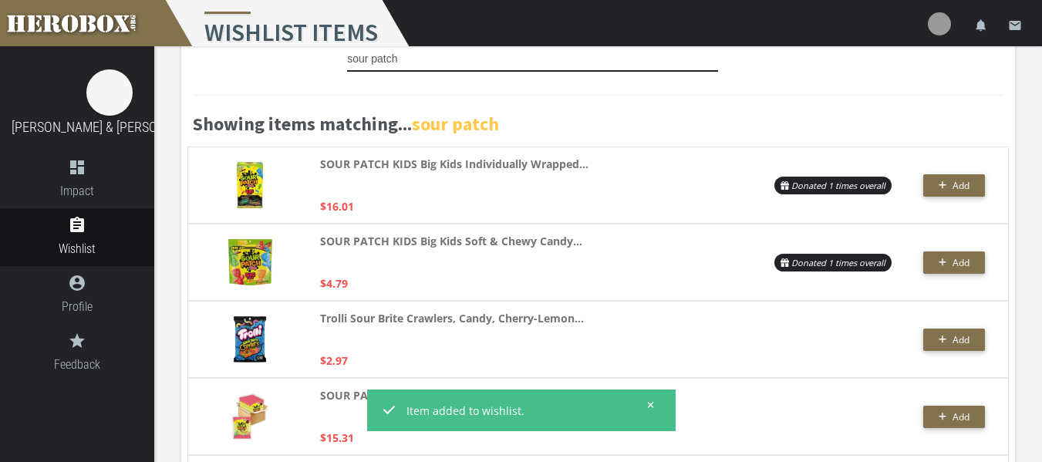
click at [407, 60] on input "sour patch" at bounding box center [532, 59] width 371 height 25
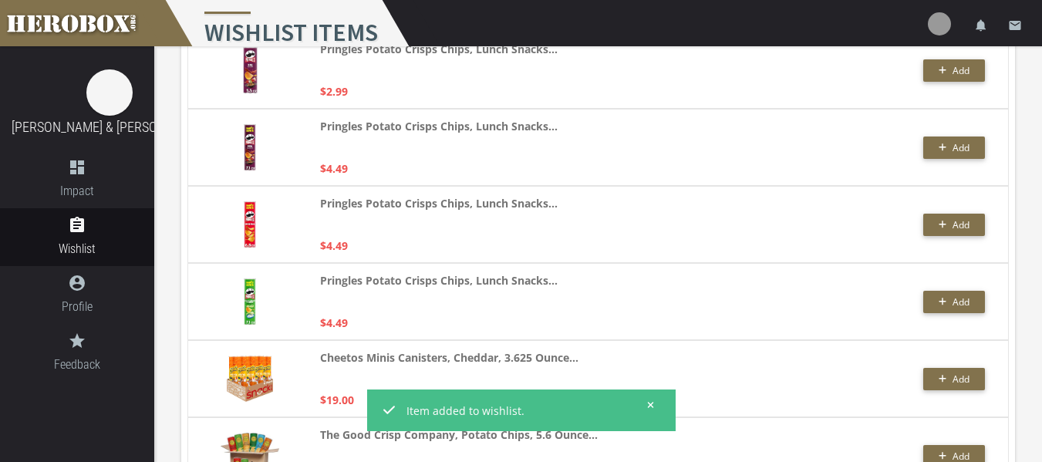
scroll to position [2312, 0]
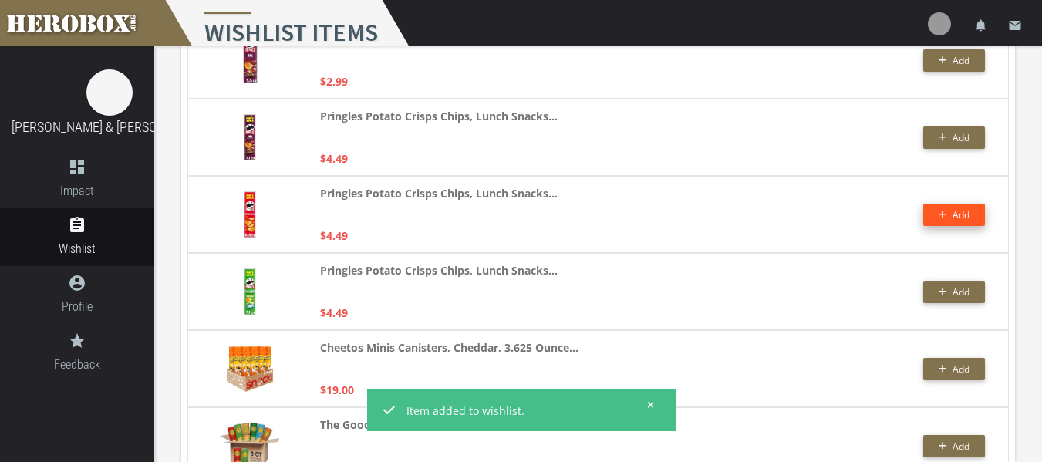
type input "pringles"
click at [945, 214] on icon "button" at bounding box center [942, 214] width 8 height 9
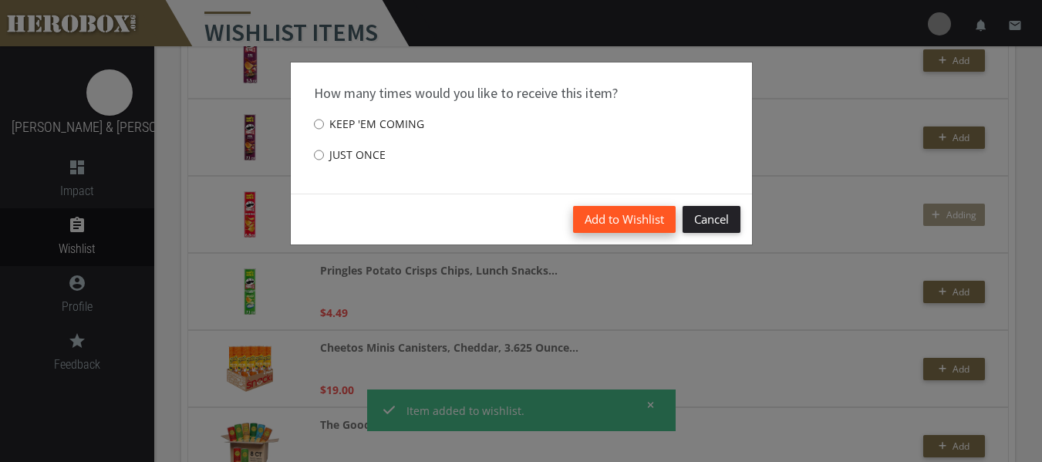
click at [665, 225] on button "Add to Wishlist" at bounding box center [624, 219] width 103 height 27
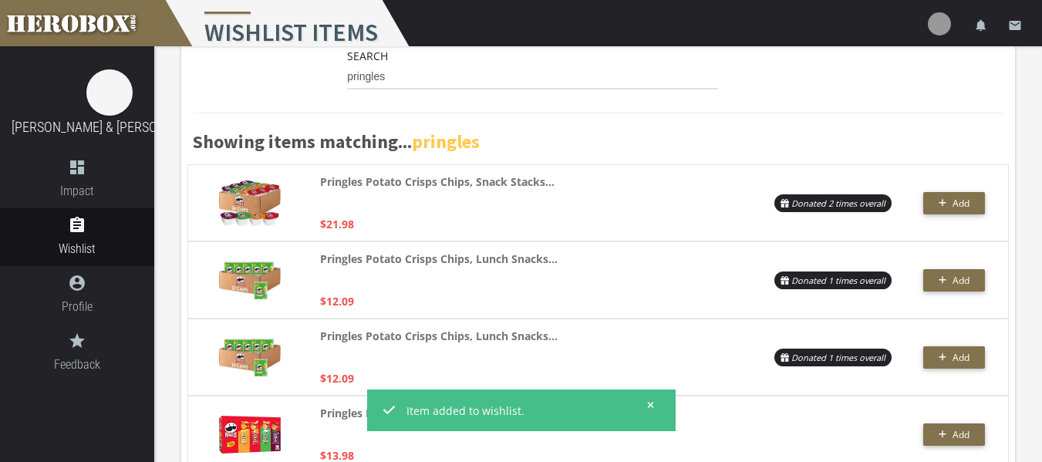
scroll to position [0, 0]
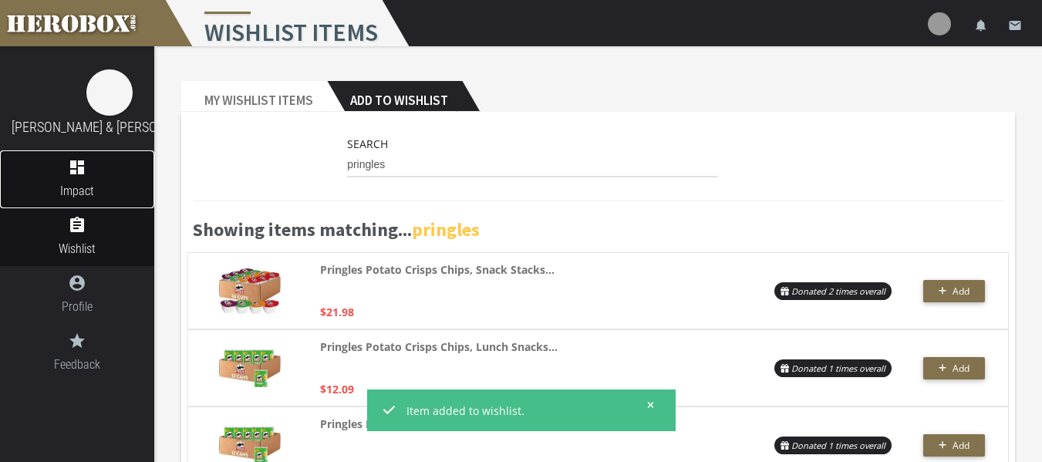
click at [59, 171] on icon "dashboard" at bounding box center [77, 167] width 154 height 19
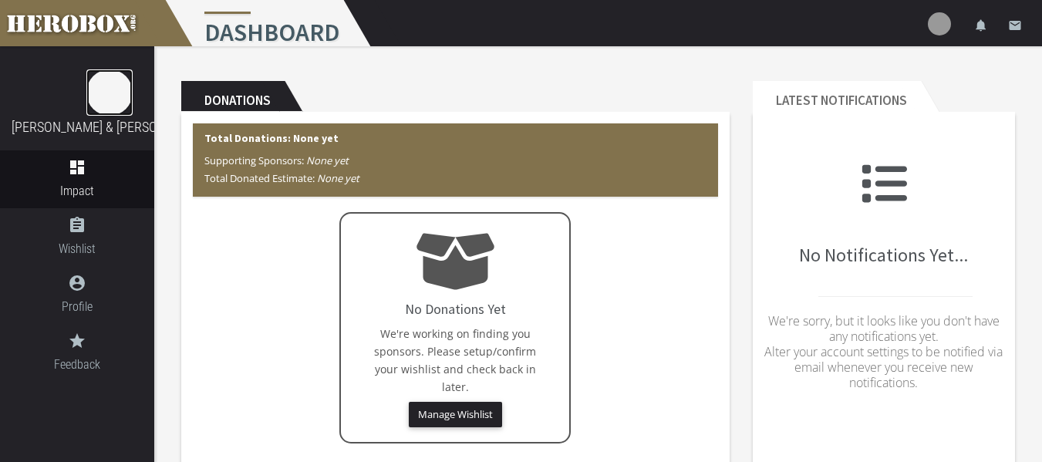
click at [98, 89] on img at bounding box center [109, 92] width 46 height 46
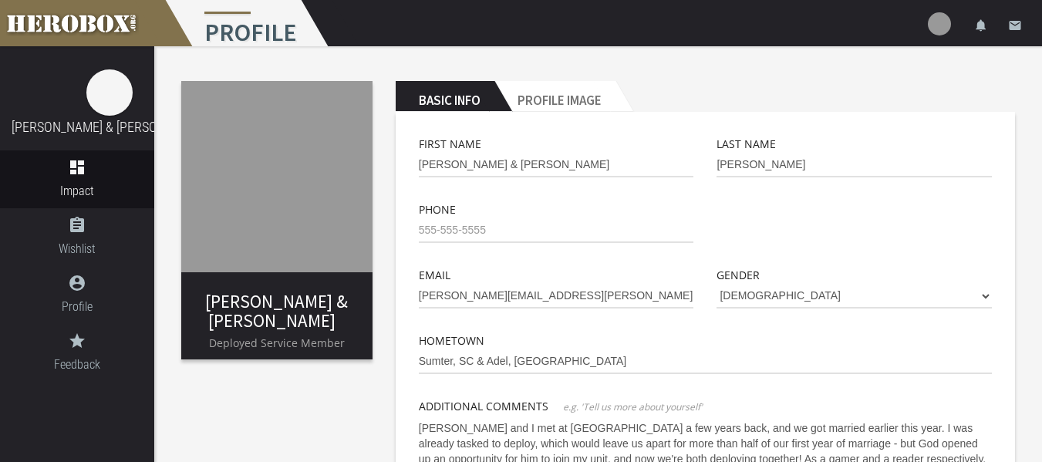
click at [267, 136] on img at bounding box center [276, 176] width 191 height 191
click at [562, 91] on h2 "Profile Image" at bounding box center [554, 96] width 121 height 31
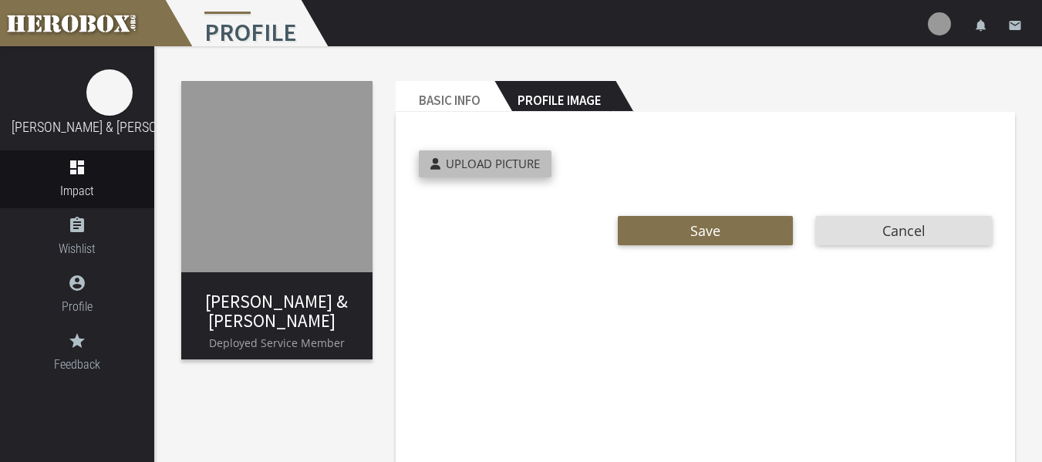
click at [505, 167] on span "Upload Picture" at bounding box center [493, 163] width 94 height 15
click at [505, 167] on input "Upload Picture" at bounding box center [521, 159] width 204 height 18
type input "**********"
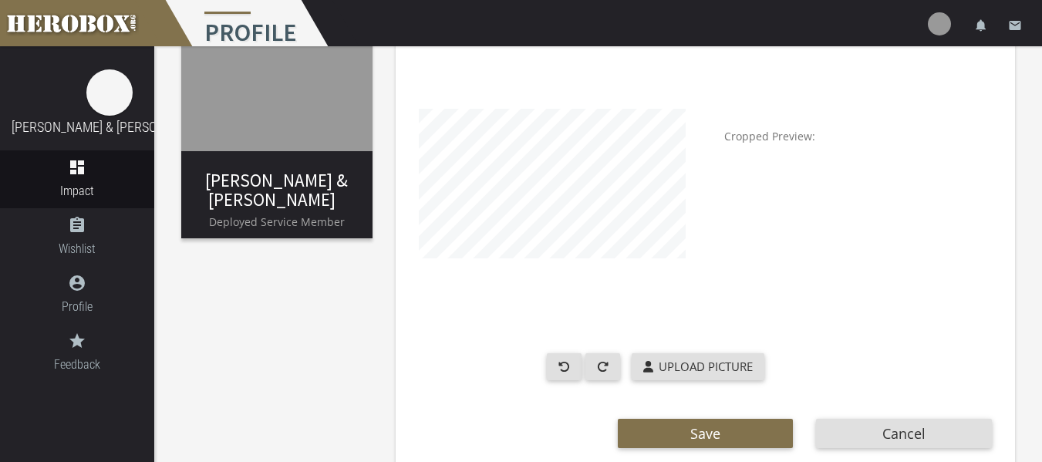
scroll to position [151, 0]
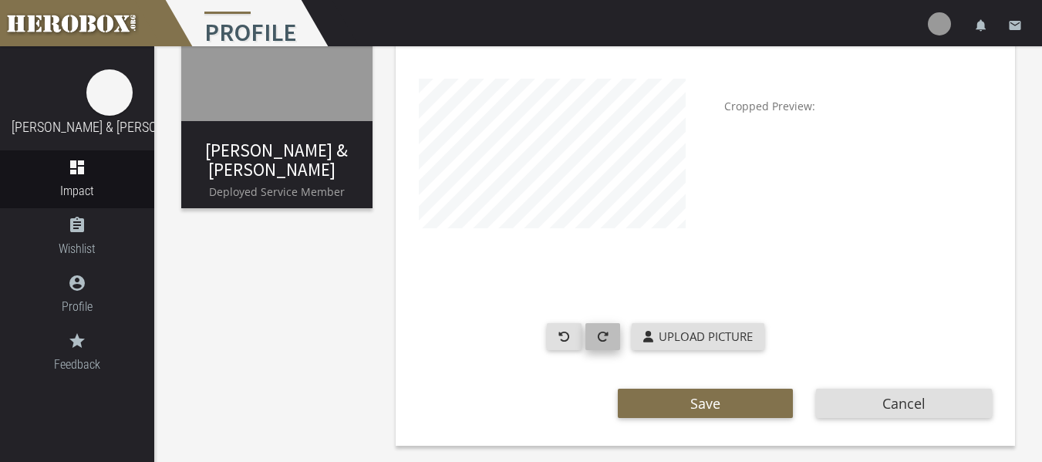
click at [614, 334] on div at bounding box center [589, 336] width 85 height 27
click at [614, 334] on button "button" at bounding box center [602, 336] width 35 height 27
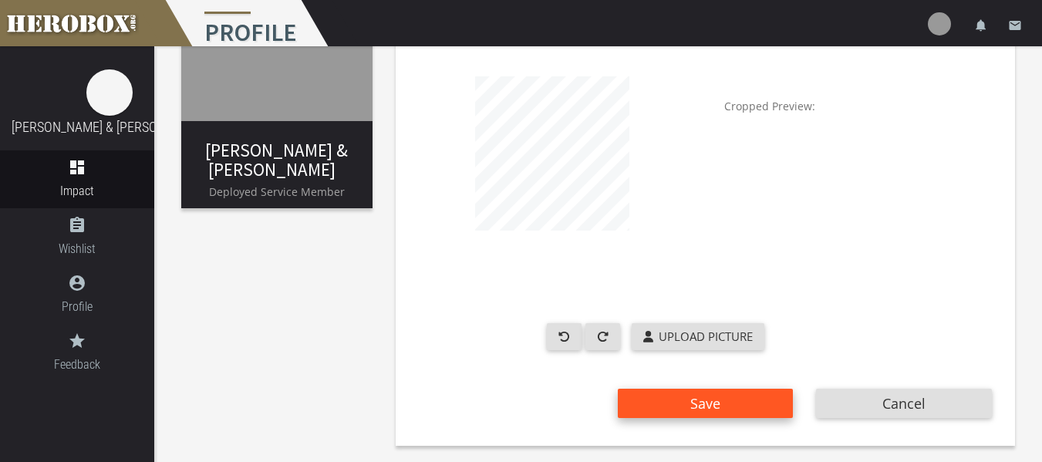
click at [726, 397] on button "Save" at bounding box center [706, 403] width 176 height 29
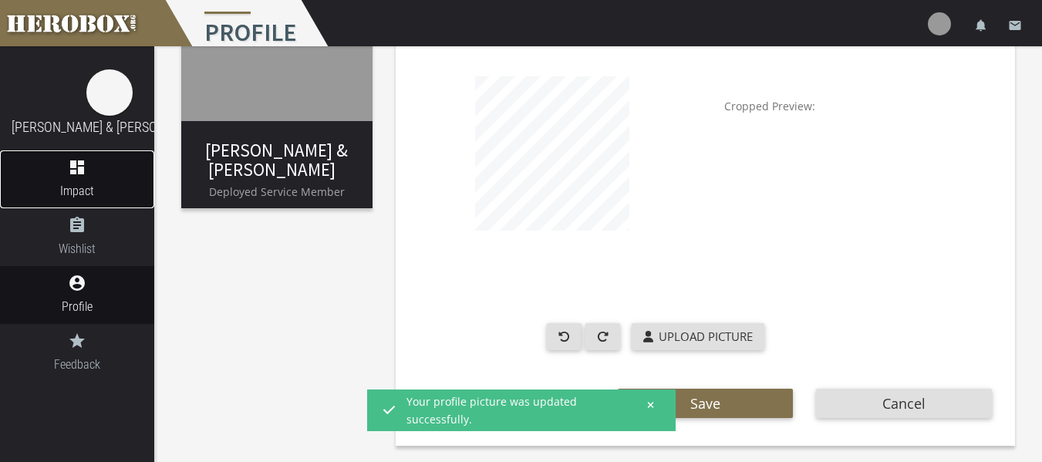
click at [84, 169] on icon "dashboard" at bounding box center [77, 167] width 154 height 19
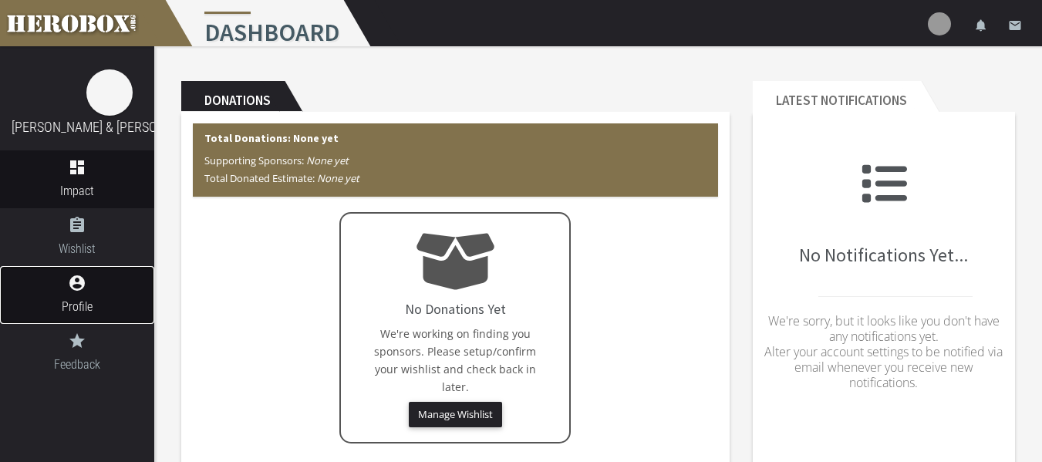
click at [74, 280] on icon "account_circle" at bounding box center [77, 283] width 154 height 19
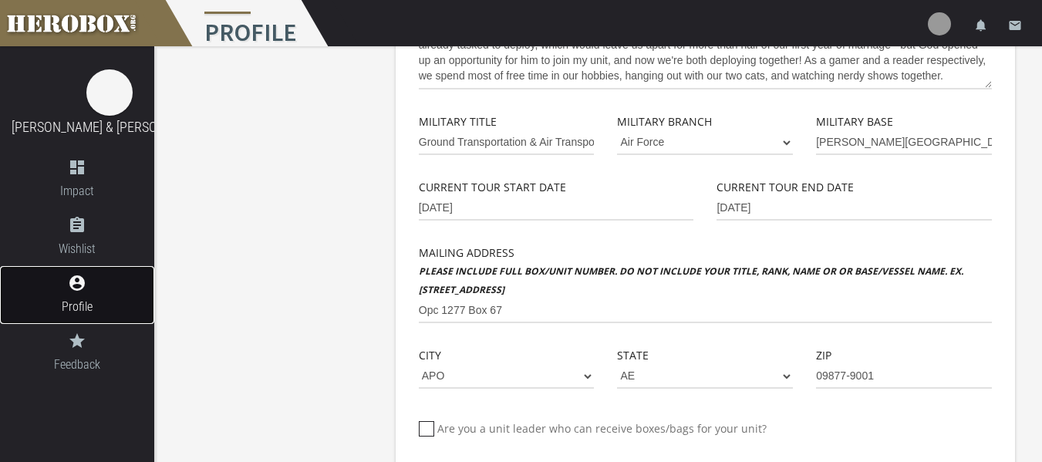
scroll to position [585, 0]
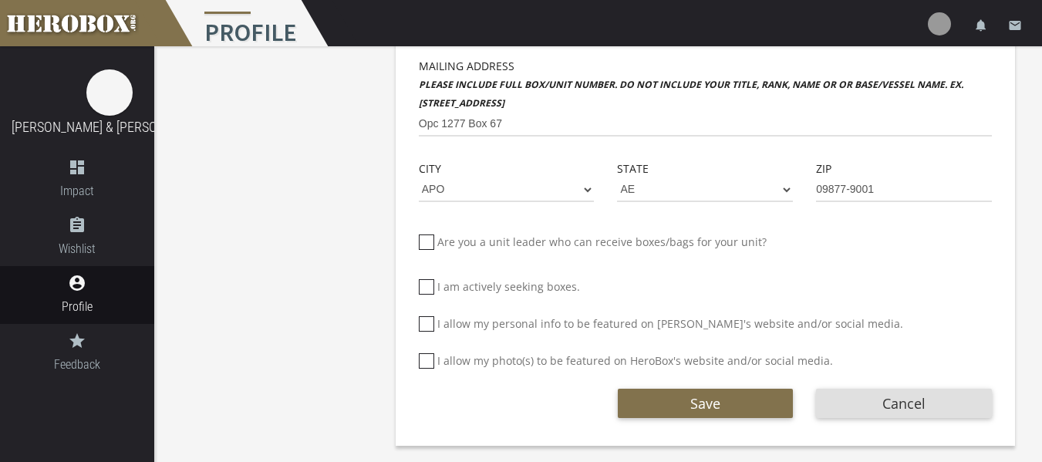
click at [423, 322] on icon at bounding box center [426, 323] width 15 height 15
click at [423, 322] on input "I allow my personal info to be featured on [PERSON_NAME]'s website and/or socia…" at bounding box center [424, 330] width 10 height 25
checkbox input "*****"
click at [422, 362] on icon at bounding box center [426, 360] width 15 height 15
click at [422, 362] on input "I allow my photo(s) to be featured on HeroBox's website and/or social media." at bounding box center [424, 367] width 10 height 25
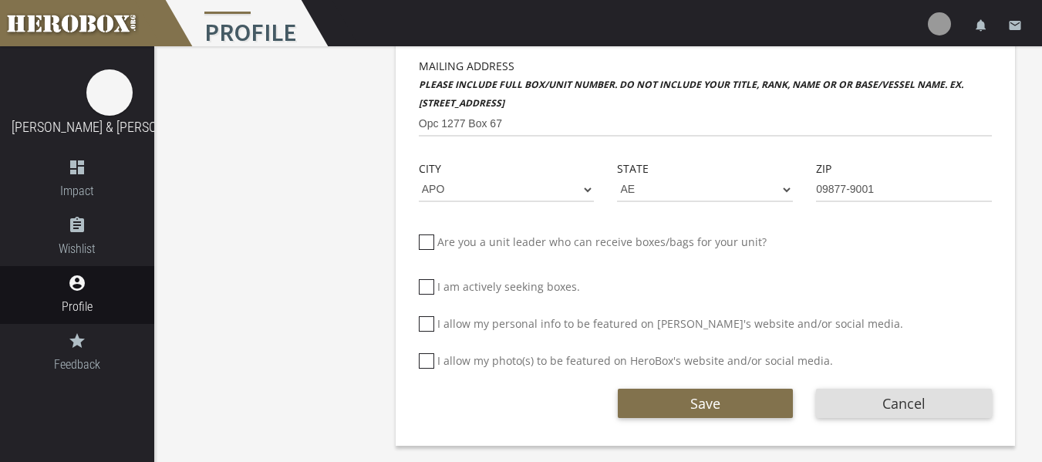
checkbox input "*****"
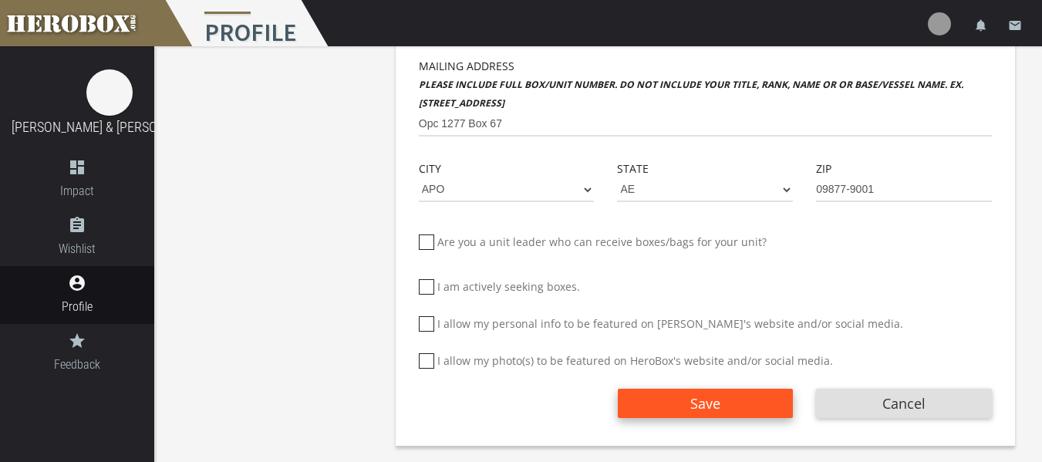
click at [717, 403] on span "Save" at bounding box center [705, 403] width 30 height 19
